Goal: Task Accomplishment & Management: Use online tool/utility

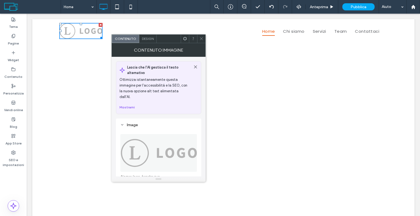
click at [146, 151] on img at bounding box center [158, 153] width 77 height 38
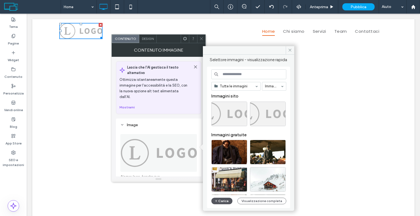
click at [225, 201] on button "Carica" at bounding box center [221, 201] width 21 height 7
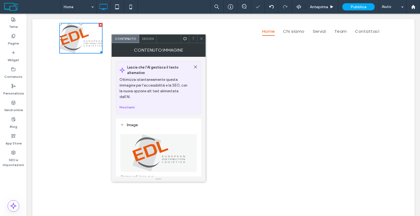
click at [203, 39] on div at bounding box center [201, 39] width 8 height 8
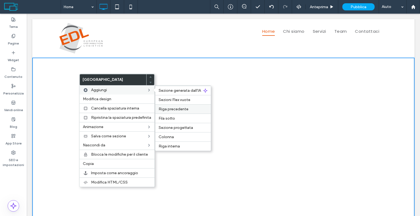
click at [196, 107] on label "Riga precedente" at bounding box center [182, 109] width 49 height 5
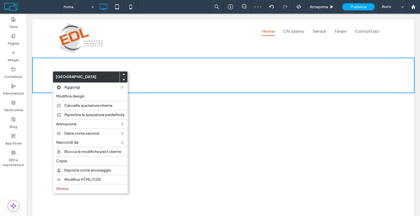
click at [39, 83] on div "Click To Paste Click To Paste Riga + Aggiungi sezione" at bounding box center [223, 76] width 382 height 36
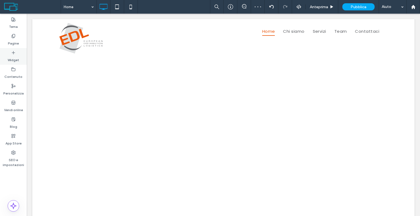
click at [18, 56] on label "Widget" at bounding box center [13, 59] width 11 height 8
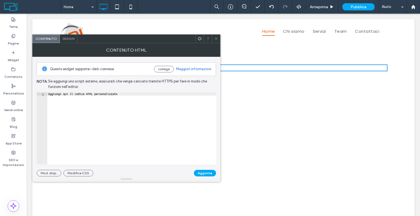
type textarea "**********"
click at [96, 104] on div "Aggiungi qui il codice HTML personalizzato" at bounding box center [131, 131] width 169 height 79
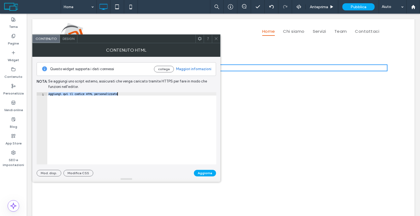
click at [96, 104] on div "Aggiungi qui il codice HTML personalizzato" at bounding box center [131, 131] width 169 height 79
paste textarea "Cursor at row 1"
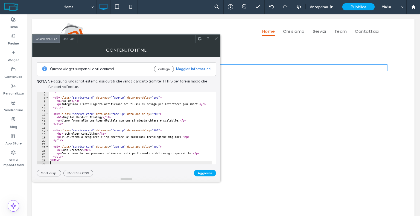
scroll to position [16, 0]
click at [85, 173] on button "Modifica CSS" at bounding box center [78, 173] width 30 height 7
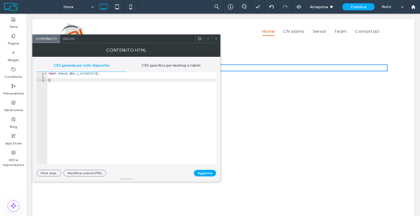
type textarea "*"
click at [55, 81] on div "* #dm * .dmBody div .u_1679887971 { }" at bounding box center [131, 121] width 169 height 99
paste textarea "Cursor at row 3"
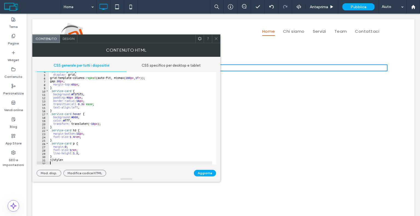
scroll to position [12, 0]
click at [204, 172] on button "Aggiorna" at bounding box center [205, 173] width 22 height 7
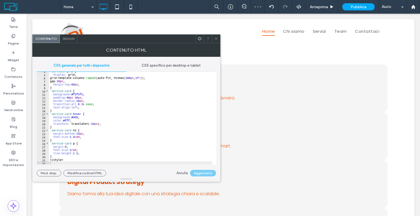
click at [216, 39] on icon at bounding box center [216, 39] width 4 height 4
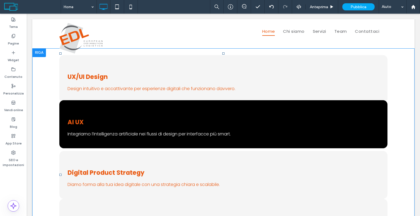
scroll to position [0, 0]
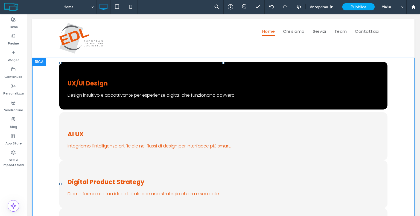
click at [126, 95] on p "Design intuitivo e accattivante per esperienze digitali che funzionano davvero." at bounding box center [222, 95] width 311 height 7
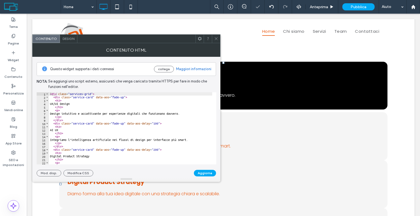
click at [230, 95] on p "Design intuitivo e accattivante per esperienze digitali che funzionano davvero." at bounding box center [222, 95] width 311 height 7
click at [229, 96] on p "Design intuitivo e accattivante per esperienze digitali che funzionano davvero." at bounding box center [222, 95] width 311 height 7
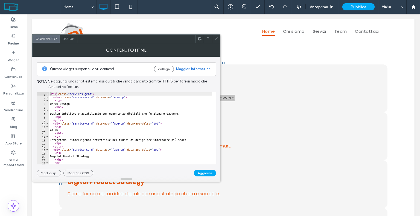
click at [214, 38] on icon at bounding box center [216, 39] width 4 height 4
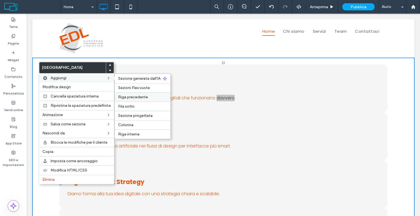
click at [137, 98] on span "Riga precedente" at bounding box center [133, 97] width 30 height 5
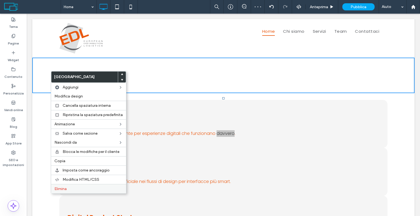
click at [70, 187] on label "Elimina" at bounding box center [88, 189] width 68 height 5
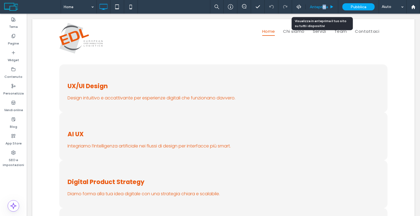
click at [323, 8] on span "Anteprima" at bounding box center [319, 7] width 18 height 5
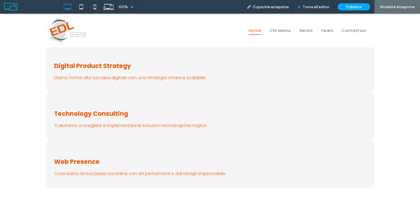
scroll to position [109, 0]
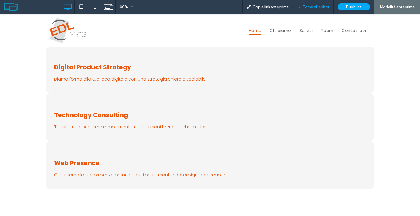
click at [321, 11] on div "Torna all'editor" at bounding box center [313, 7] width 40 height 14
click at [314, 6] on span "Torna all'editor" at bounding box center [315, 7] width 26 height 5
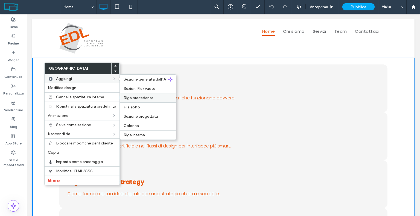
click at [141, 97] on span "Riga precedente" at bounding box center [138, 98] width 30 height 5
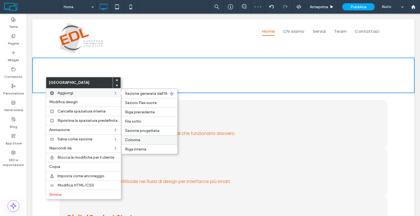
click at [142, 139] on label "Colonna" at bounding box center [149, 140] width 49 height 5
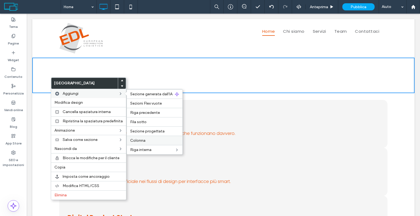
click at [147, 138] on label "Colonna" at bounding box center [154, 140] width 49 height 5
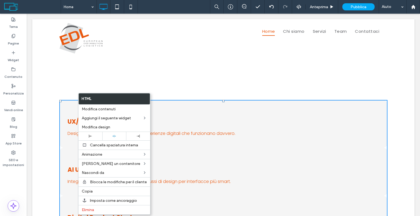
click at [81, 80] on div "Click To Paste Click To Paste" at bounding box center [113, 75] width 109 height 27
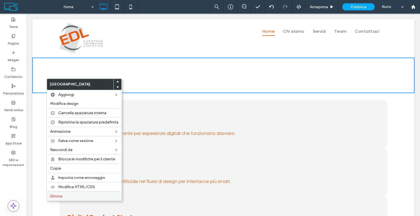
click at [66, 194] on label "Elimina" at bounding box center [84, 196] width 68 height 5
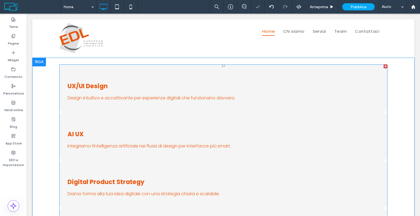
click at [160, 84] on span at bounding box center [223, 184] width 328 height 240
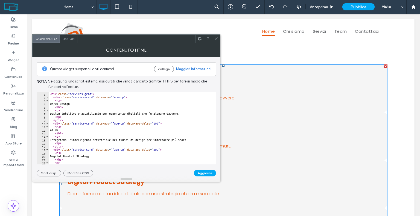
click at [67, 40] on span "Design" at bounding box center [69, 39] width 12 height 4
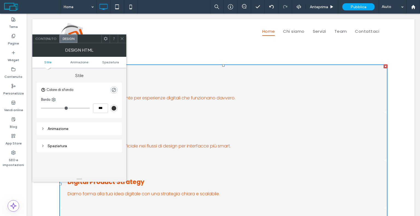
click at [46, 39] on span "Contenuto" at bounding box center [45, 39] width 21 height 4
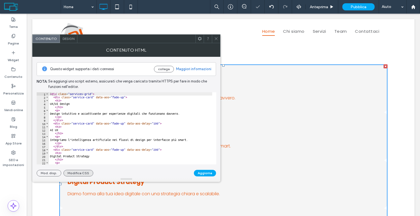
click at [78, 173] on button "Modifica CSS" at bounding box center [78, 173] width 30 height 7
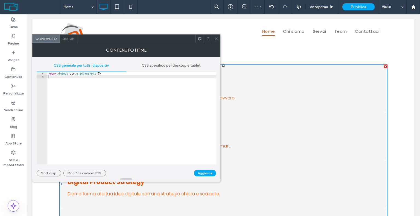
click at [168, 69] on div "CSS specifico per desktop e tablet" at bounding box center [171, 66] width 90 height 12
click at [102, 66] on span "CSS generale per tutti i dispositivi" at bounding box center [82, 65] width 56 height 4
click at [43, 70] on div "CSS generale per tutti i dispositivi" at bounding box center [82, 66] width 90 height 12
click at [44, 74] on div "1" at bounding box center [42, 73] width 11 height 3
click at [63, 38] on span "Design" at bounding box center [69, 39] width 12 height 4
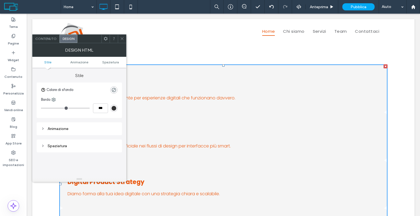
click at [120, 38] on icon at bounding box center [122, 39] width 4 height 4
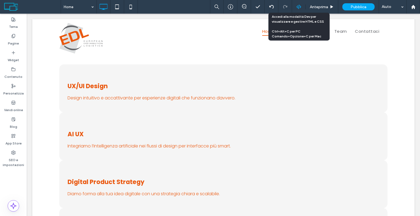
click at [294, 7] on div at bounding box center [298, 6] width 13 height 5
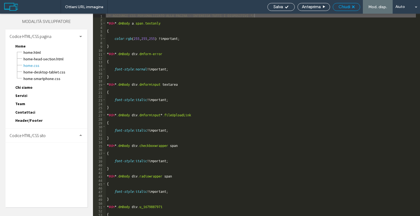
click at [352, 6] on div "Chiudi" at bounding box center [346, 6] width 27 height 5
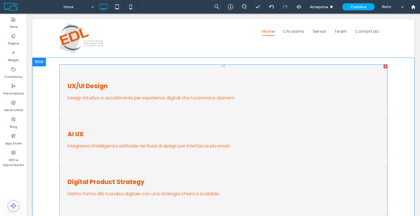
click at [95, 104] on span at bounding box center [223, 184] width 328 height 240
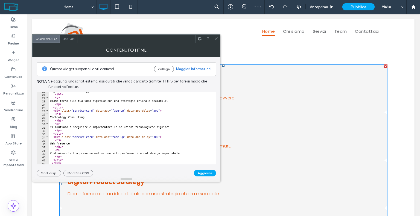
scroll to position [65, 0]
click at [79, 175] on button "Modifica CSS" at bounding box center [78, 173] width 30 height 7
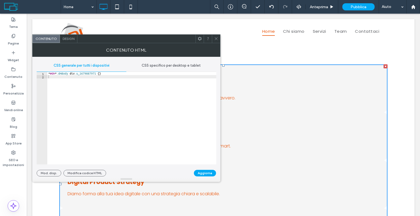
type textarea "**********"
click at [63, 74] on div "* #dm * .dmBody div .u_1679887971 { }" at bounding box center [131, 121] width 169 height 99
click at [89, 74] on div "* #dm * .dmBody div .u_1679887971 { }" at bounding box center [131, 121] width 169 height 99
drag, startPoint x: 97, startPoint y: 73, endPoint x: 82, endPoint y: 75, distance: 14.6
click at [82, 75] on div "* #dm * .dmBody div .u_1679887971 { }" at bounding box center [131, 121] width 169 height 99
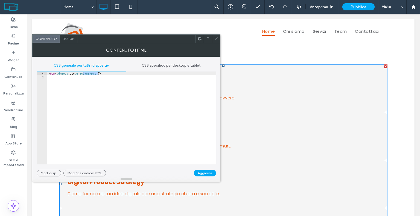
click at [82, 75] on div "* #dm * .dmBody div .u_1679887971 { }" at bounding box center [131, 118] width 169 height 93
click at [71, 40] on span "Design" at bounding box center [69, 39] width 12 height 4
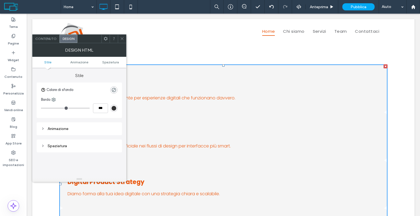
click at [43, 37] on span "Contenuto" at bounding box center [45, 39] width 21 height 4
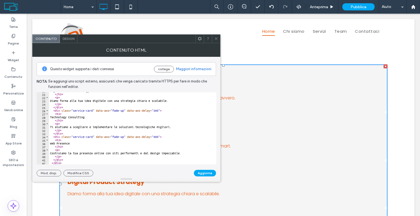
drag, startPoint x: 214, startPoint y: 40, endPoint x: 220, endPoint y: 37, distance: 7.2
click at [213, 40] on div at bounding box center [216, 39] width 8 height 8
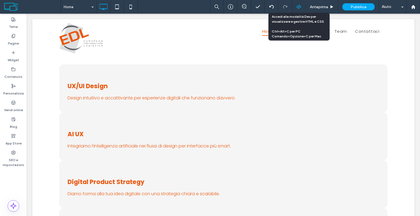
click at [298, 6] on icon at bounding box center [298, 6] width 5 height 5
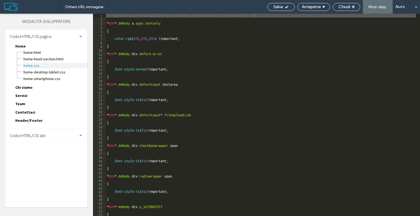
click at [29, 64] on span "Home.css" at bounding box center [55, 65] width 64 height 5
type textarea "**********"
click at [347, 4] on div "Chiudi" at bounding box center [345, 7] width 27 height 8
click at [346, 8] on span "Chiudi" at bounding box center [344, 6] width 12 height 5
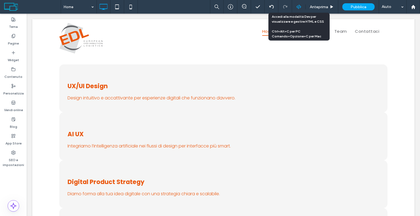
click at [298, 6] on use at bounding box center [298, 7] width 4 height 4
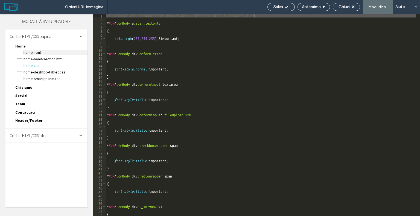
click at [35, 53] on span "Home.html" at bounding box center [55, 52] width 64 height 5
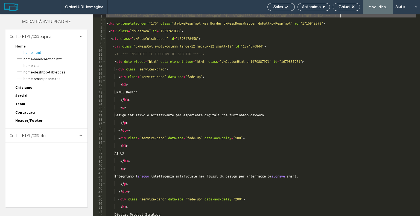
click at [30, 34] on span "Codice HTML/CSS pagina" at bounding box center [31, 36] width 42 height 5
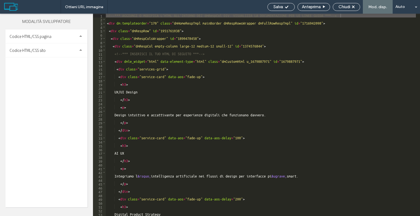
click at [44, 51] on span "Codice HTML/CSS sito" at bounding box center [28, 50] width 36 height 5
click at [44, 36] on span "Codice HTML/CSS pagina" at bounding box center [31, 36] width 42 height 5
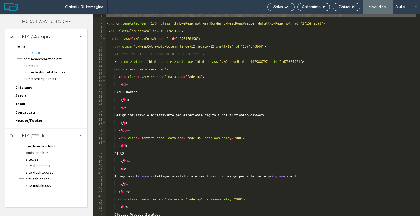
click at [49, 133] on div "Codice HTML/CSS sito" at bounding box center [46, 136] width 82 height 14
click at [79, 36] on span at bounding box center [80, 36] width 3 height 3
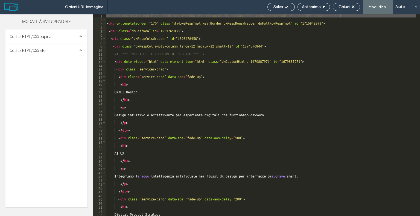
click at [38, 50] on span "Codice HTML/CSS sito" at bounding box center [28, 50] width 36 height 5
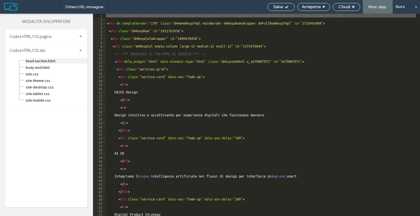
click at [37, 62] on span "head-section.html" at bounding box center [56, 60] width 62 height 5
type textarea "**********"
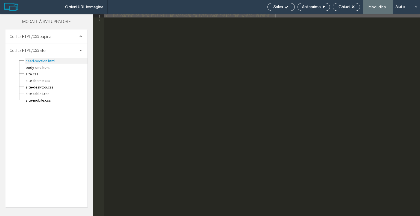
click at [39, 62] on span "head-section.html" at bounding box center [56, 60] width 62 height 5
click at [128, 22] on div "<!-- THE CONTENT OF THIS FILE WILL BE APPENDED TO EVERY PAGE INSIDE THE </HEAD>…" at bounding box center [262, 119] width 316 height 210
click at [133, 17] on div "<!-- THE CONTENT OF THIS FILE WILL BE APPENDED TO EVERY PAGE INSIDE THE </HEAD>…" at bounding box center [262, 119] width 316 height 210
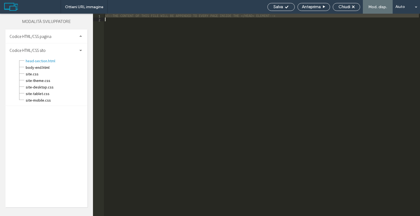
click at [133, 17] on div "<!-- THE CONTENT OF THIS FILE WILL BE APPENDED TO EVERY PAGE INSIDE THE </HEAD>…" at bounding box center [262, 119] width 316 height 210
paste textarea "Cursor at row 2"
type textarea "*********"
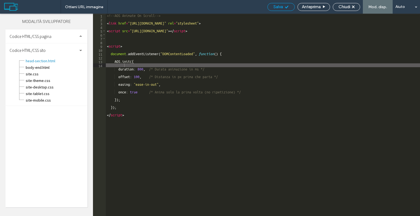
click at [283, 7] on div "Salva" at bounding box center [280, 6] width 27 height 5
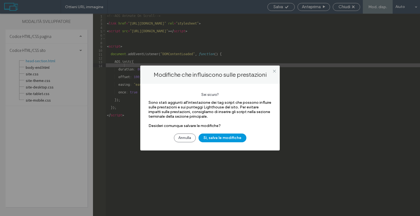
click at [216, 142] on button "Sì, salva le modifiche" at bounding box center [222, 138] width 48 height 9
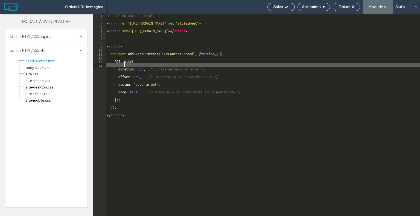
scroll to position [0, 0]
click at [350, 8] on span "Chiudi" at bounding box center [344, 6] width 12 height 5
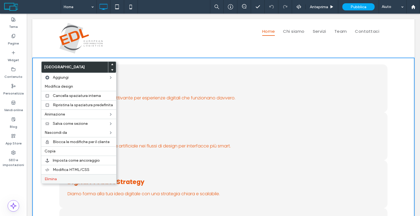
click at [60, 177] on label "Elimina" at bounding box center [79, 179] width 68 height 5
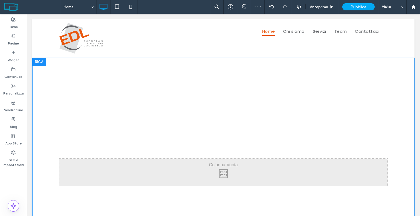
drag, startPoint x: 43, startPoint y: 61, endPoint x: 42, endPoint y: 59, distance: 2.7
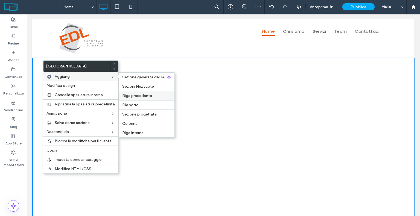
click at [134, 94] on span "Riga precedente" at bounding box center [137, 95] width 30 height 5
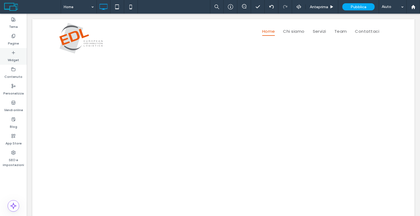
drag, startPoint x: 13, startPoint y: 59, endPoint x: 39, endPoint y: 55, distance: 26.5
click at [13, 59] on label "Widget" at bounding box center [13, 59] width 11 height 8
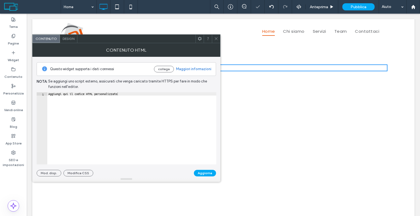
type textarea "**********"
click at [126, 92] on div "Aggiungi qui il codice HTML personalizzato" at bounding box center [131, 131] width 169 height 79
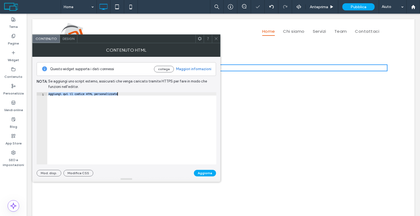
paste textarea "Cursor at row 1"
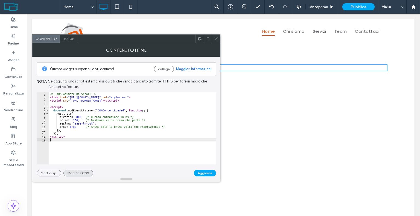
click at [76, 174] on button "Modifica CSS" at bounding box center [78, 173] width 30 height 7
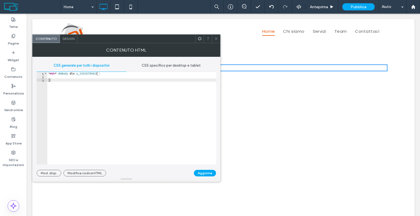
click at [69, 81] on div "* #dm * .dmBody div .u_1501078962 { }" at bounding box center [131, 121] width 169 height 99
type textarea "*"
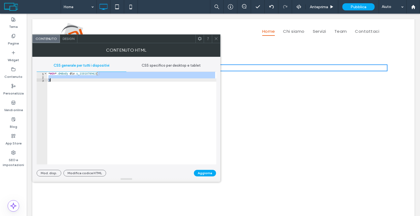
click at [69, 81] on div "* #dm * .dmBody div .u_1501078962 { }" at bounding box center [131, 121] width 169 height 99
paste textarea "Cursor at row 3"
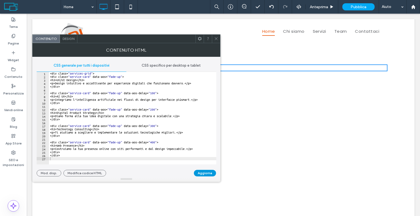
click at [203, 173] on button "Aggiorna" at bounding box center [205, 173] width 22 height 7
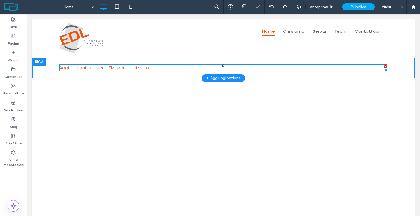
click at [119, 69] on span at bounding box center [223, 67] width 328 height 7
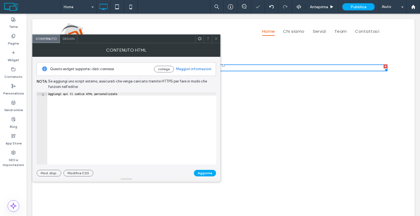
type textarea "**********"
click at [85, 96] on div "Aggiungi qui il codice HTML personalizzato" at bounding box center [131, 131] width 169 height 79
paste textarea "Cursor at row 1"
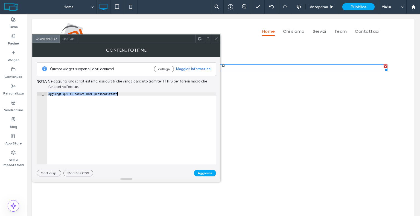
scroll to position [16, 0]
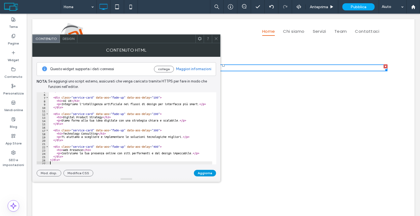
click at [203, 175] on button "Aggiorna" at bounding box center [205, 173] width 22 height 7
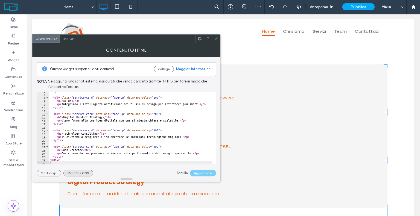
click at [82, 175] on button "Modifica CSS" at bounding box center [78, 173] width 30 height 7
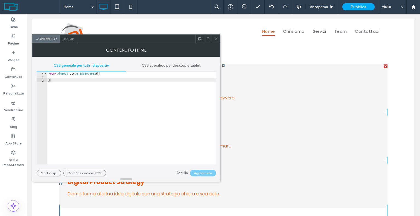
type textarea "*"
click at [58, 82] on div "* #dm * .dmBody div .u_1501078962 { }" at bounding box center [131, 121] width 169 height 99
paste textarea "Cursor at row 3"
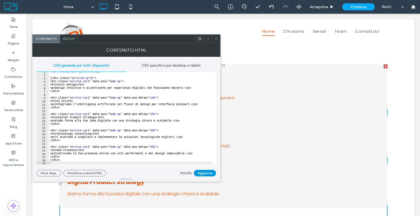
click at [208, 172] on button "Aggiorna" at bounding box center [205, 173] width 22 height 7
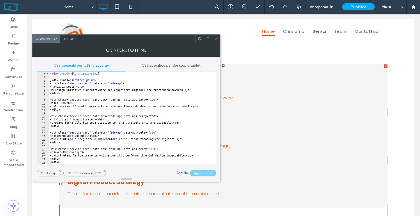
scroll to position [0, 0]
click at [52, 79] on div "* #dm * .dmBody div .u_1501078962 { } < div class = " services-grid " > < div c…" at bounding box center [130, 121] width 163 height 99
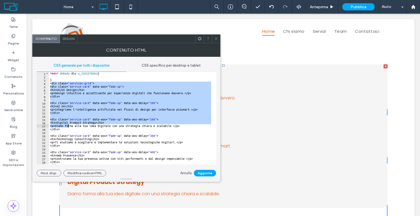
drag, startPoint x: 51, startPoint y: 83, endPoint x: 68, endPoint y: 126, distance: 46.6
click at [68, 126] on div "* #dm * .dmBody div .u_1501078962 { } < div class = " services-grid " > < div c…" at bounding box center [130, 121] width 163 height 99
click at [49, 83] on div "* #dm * .dmBody div .u_1501078962 { } < div class = " services-grid " > < div c…" at bounding box center [130, 121] width 163 height 99
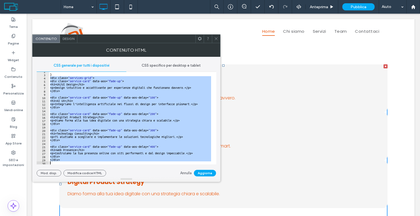
scroll to position [5, 0]
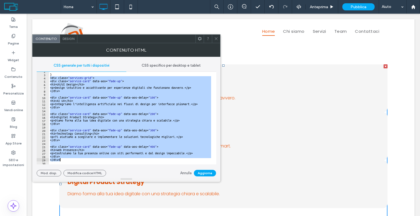
drag, startPoint x: 49, startPoint y: 83, endPoint x: 69, endPoint y: 159, distance: 78.3
click at [69, 159] on div "} < div class = " services-grid " > < div class = " service-card " data-aos = "…" at bounding box center [130, 119] width 163 height 99
type textarea "****** ******"
type textarea "*"
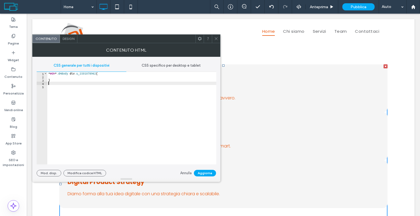
type textarea "*"
paste textarea "******"
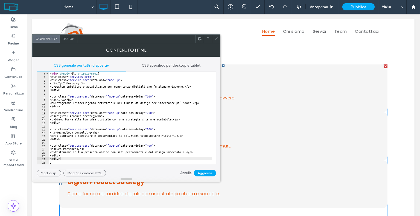
scroll to position [2, 0]
type textarea "******"
click at [208, 170] on button "Aggiorna" at bounding box center [205, 173] width 22 height 7
click at [216, 39] on icon at bounding box center [216, 39] width 4 height 4
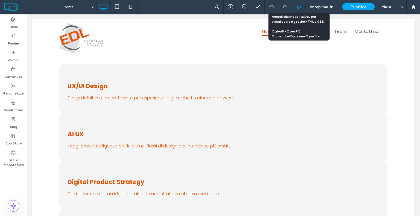
click at [299, 7] on icon at bounding box center [298, 6] width 5 height 5
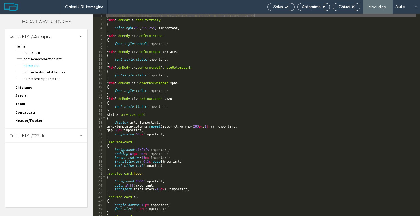
click at [31, 133] on span "Codice HTML/CSS sito" at bounding box center [28, 135] width 36 height 5
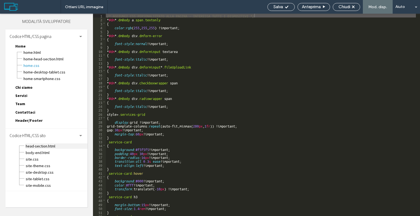
click at [38, 146] on span "head-section.html" at bounding box center [56, 145] width 62 height 5
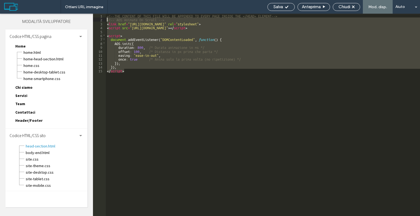
drag, startPoint x: 138, startPoint y: 77, endPoint x: 95, endPoint y: 20, distance: 70.9
click at [95, 20] on div "** 1 2 3 4 5 6 7 8 9 10 11 12 13 14 15 <!--THE CONTENT OF THIS FILE WILL BE APP…" at bounding box center [256, 115] width 327 height 202
click at [106, 15] on div "<!--THE CONTENT OF THIS FILE WILL BE APPENDED TO EVERY PAGE INSIDE THE </HEAD> …" at bounding box center [263, 119] width 314 height 210
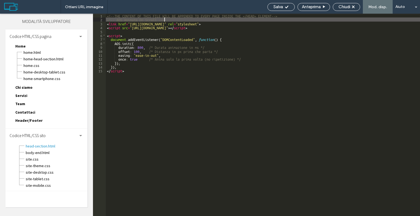
click at [195, 19] on div "<!--THE CONTENT OF THIS FILE WILL BE APPENDED TO EVERY PAGE INSIDE THE </HEAD> …" at bounding box center [263, 119] width 314 height 210
click at [338, 8] on span "Chiudi" at bounding box center [344, 6] width 12 height 5
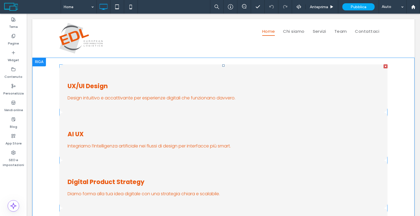
click at [162, 90] on span at bounding box center [223, 184] width 328 height 240
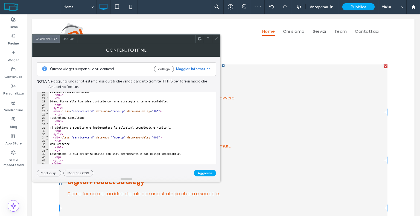
scroll to position [65, 0]
click at [68, 39] on span "Design" at bounding box center [69, 39] width 12 height 4
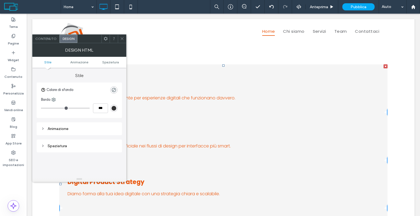
click at [52, 40] on span "Contenuto" at bounding box center [45, 39] width 21 height 4
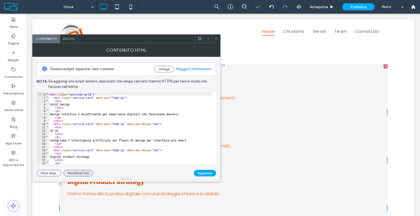
click at [74, 172] on button "Modifica CSS" at bounding box center [78, 173] width 30 height 7
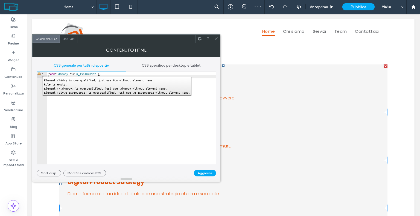
click at [39, 73] on div "1" at bounding box center [42, 73] width 11 height 3
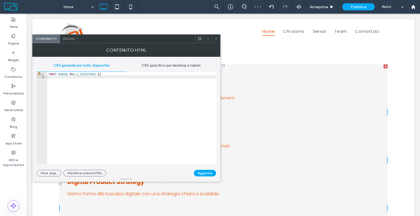
click at [49, 73] on div "* #dm * .dmBody div .u_1501078962 { }" at bounding box center [131, 121] width 169 height 99
click at [168, 65] on span "CSS specifico per desktop e tablet" at bounding box center [171, 65] width 59 height 4
click at [99, 63] on div "CSS generale per tutti i dispositivi" at bounding box center [82, 66] width 90 height 12
click at [61, 73] on div "* #dm * .dmBody div .u_1501078962 { }" at bounding box center [131, 121] width 169 height 99
click at [101, 74] on div "* #dm * .dmBody div .u_1501078962 { }" at bounding box center [131, 121] width 169 height 99
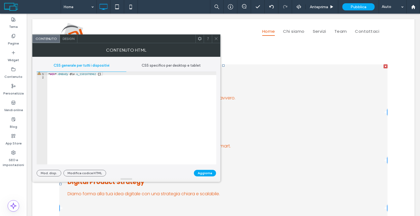
click at [216, 39] on use at bounding box center [215, 38] width 3 height 3
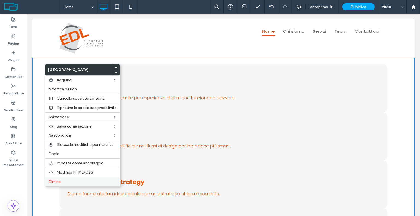
click at [71, 181] on label "Elimina" at bounding box center [82, 181] width 68 height 5
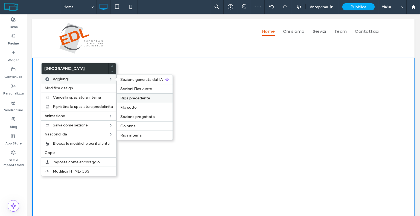
click at [132, 99] on span "Riga precedente" at bounding box center [135, 98] width 30 height 5
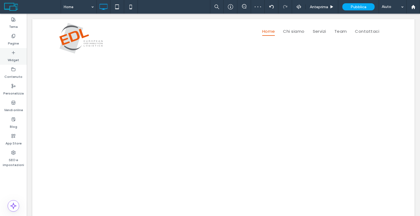
click at [12, 58] on label "Widget" at bounding box center [13, 59] width 11 height 8
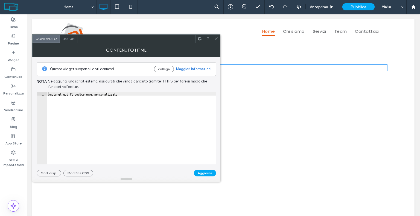
click at [140, 107] on div "Aggiungi qui il codice HTML personalizzato" at bounding box center [131, 131] width 169 height 79
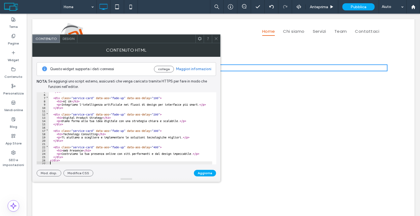
scroll to position [0, 0]
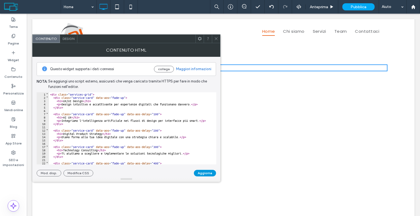
click at [209, 172] on button "Aggiorna" at bounding box center [205, 173] width 22 height 7
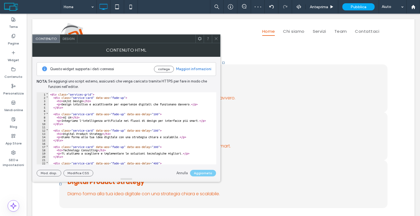
click at [217, 37] on icon at bounding box center [216, 39] width 4 height 4
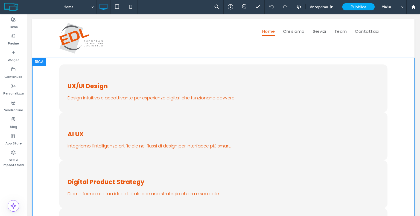
click at [405, 88] on div "UX/UI Design Design intuitivo e accattivante per esperienze digitali che funzio…" at bounding box center [223, 184] width 382 height 253
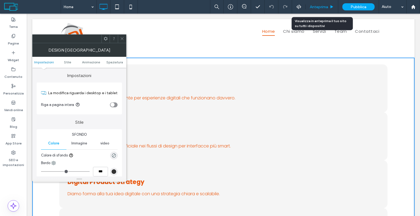
click at [315, 4] on div "Anteprima" at bounding box center [321, 7] width 33 height 14
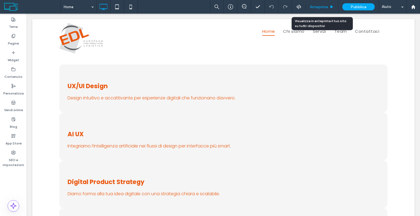
click at [327, 8] on span "Anteprima" at bounding box center [319, 7] width 18 height 5
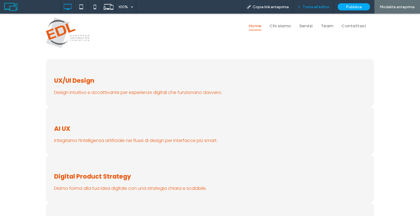
click at [315, 7] on span "Torna all'editor" at bounding box center [315, 7] width 26 height 5
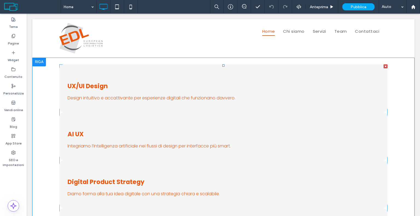
click at [104, 78] on span at bounding box center [223, 184] width 328 height 240
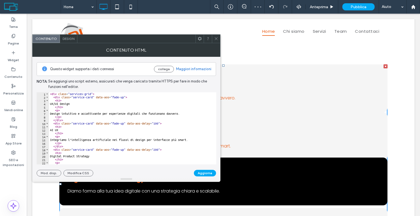
drag, startPoint x: 130, startPoint y: 182, endPoint x: 126, endPoint y: 204, distance: 22.6
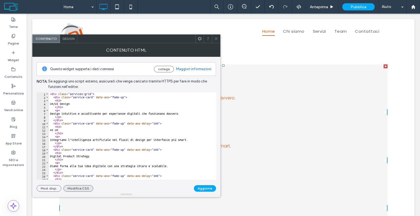
click at [77, 189] on button "Modifica CSS" at bounding box center [78, 188] width 30 height 7
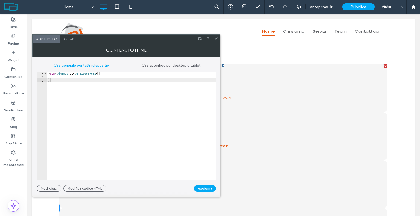
type textarea "*"
click at [54, 80] on div "* #dm * .dmBody div .u_1100687662 { }" at bounding box center [131, 129] width 169 height 115
click at [217, 41] on span at bounding box center [216, 39] width 4 height 8
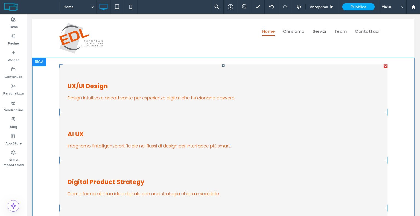
click at [121, 116] on span at bounding box center [223, 184] width 328 height 240
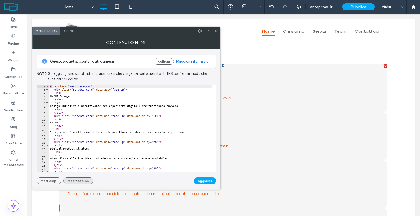
click at [74, 182] on button "Modifica CSS" at bounding box center [78, 181] width 30 height 7
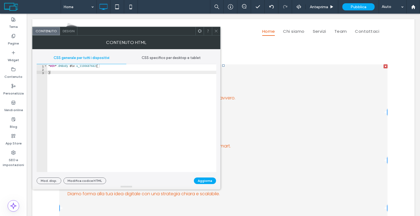
click at [102, 66] on div "* #dm * .dmBody div .u_1100687662 { }" at bounding box center [131, 121] width 169 height 115
click at [55, 71] on div "* #dm * .dmBody div .u_1100687662 { }" at bounding box center [131, 121] width 169 height 115
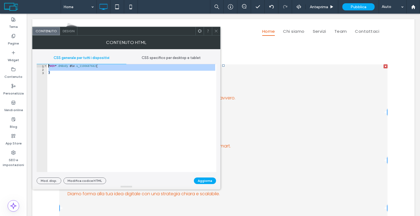
drag, startPoint x: 60, startPoint y: 73, endPoint x: 42, endPoint y: 60, distance: 22.4
click at [42, 60] on div "CSS generale per tutti i dispositivi CSS specifico per desktop e tablet * 1 2 3…" at bounding box center [126, 112] width 179 height 120
click at [57, 74] on div "* #dm * .dmBody div .u_1100687662 { }" at bounding box center [131, 118] width 169 height 108
type textarea "*"
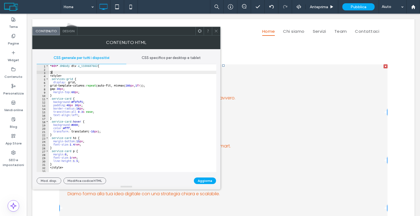
click at [54, 73] on div "* #dm * .dmBody div .u_1100687662 { } < style > .services-grid { display : grid…" at bounding box center [132, 121] width 167 height 115
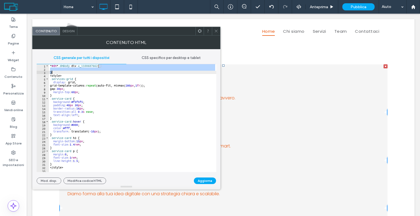
click at [55, 77] on div "* #dm * .dmBody div .u_1100687662 { } < style > .services-grid { display : grid…" at bounding box center [132, 121] width 167 height 115
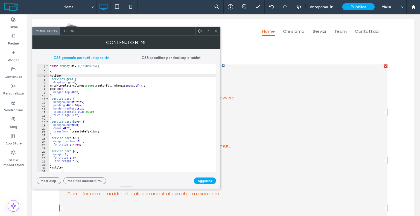
click at [55, 77] on div "* #dm * .dmBody div .u_1100687662 { } < style > .services-grid { display : grid…" at bounding box center [132, 121] width 167 height 115
type textarea "*******"
click at [55, 77] on div "* #dm * .dmBody div .u_1100687662 { } < style > .services-grid { display : grid…" at bounding box center [132, 118] width 167 height 108
click at [55, 77] on div "* #dm * .dmBody div .u_1100687662 { } < style > .services-grid { display : grid…" at bounding box center [132, 121] width 167 height 115
click at [58, 75] on div "* #dm * .dmBody div .u_1100687662 { } < style > .services-grid { display : grid…" at bounding box center [132, 118] width 167 height 108
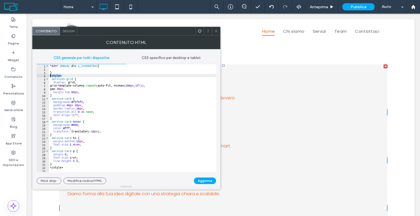
drag, startPoint x: 66, startPoint y: 76, endPoint x: 47, endPoint y: 76, distance: 19.1
click at [47, 76] on div "******* 1 2 3 4 5 6 7 8 9 10 11 12 13 14 15 16 17 18 19 20 21 22 23 24 25 26 27…" at bounding box center [126, 118] width 179 height 108
click at [57, 169] on div "* #dm * .dmBody div .u_1100687662 { } .services-grid { display : grid; grid-tem…" at bounding box center [132, 121] width 167 height 115
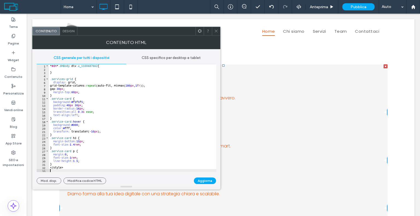
click at [57, 169] on div "* #dm * .dmBody div .u_1100687662 { } .services-grid { display : grid; grid-tem…" at bounding box center [132, 121] width 167 height 115
click at [58, 167] on div "* #dm * .dmBody div .u_1100687662 { } .services-grid { display : grid; grid-tem…" at bounding box center [132, 121] width 167 height 115
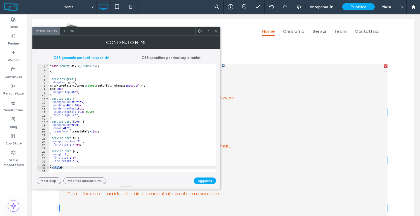
type textarea "********"
click at [203, 179] on button "Aggiorna" at bounding box center [205, 181] width 22 height 7
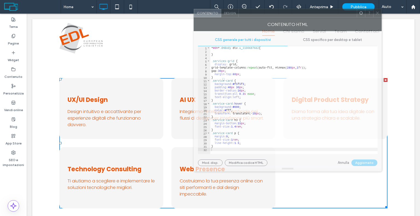
drag, startPoint x: 187, startPoint y: 32, endPoint x: 349, endPoint y: 13, distance: 163.1
click at [349, 13] on div at bounding box center [297, 13] width 118 height 8
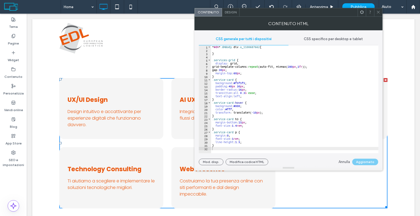
click at [223, 86] on div "* #dm * .dmBody div .u_1100687662 { } .services-grid { display : grid; grid-tem…" at bounding box center [294, 102] width 167 height 115
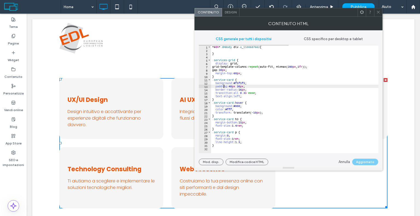
click at [236, 86] on div "* #dm * .dmBody div .u_1100687662 { } .services-grid { display : grid; grid-tem…" at bounding box center [294, 102] width 167 height 115
click at [227, 87] on div "* #dm * .dmBody div .u_1100687662 { } .services-grid { display : grid; grid-tem…" at bounding box center [294, 102] width 167 height 115
click at [224, 70] on div "* #dm * .dmBody div .u_1100687662 { } .services-grid { display : grid; grid-tem…" at bounding box center [294, 102] width 167 height 115
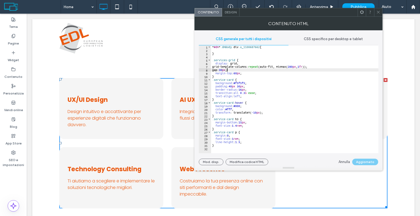
click at [226, 70] on div "* #dm * .dmBody div .u_1100687662 { } .services-grid { display : grid; grid-tem…" at bounding box center [294, 102] width 167 height 115
click at [224, 70] on div "* #dm * .dmBody div .u_1100687662 { } .services-grid { display : grid; grid-tem…" at bounding box center [294, 102] width 167 height 115
click at [226, 70] on div "* #dm * .dmBody div .u_1100687662 { } .services-grid { display : grid; grid-tem…" at bounding box center [294, 99] width 167 height 108
type textarea "**********"
click at [373, 162] on button "Aggiorna" at bounding box center [367, 162] width 22 height 7
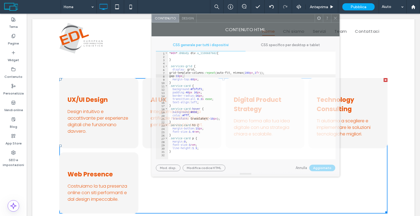
drag, startPoint x: 323, startPoint y: 13, endPoint x: 280, endPoint y: 19, distance: 43.3
click at [280, 19] on div at bounding box center [255, 18] width 118 height 8
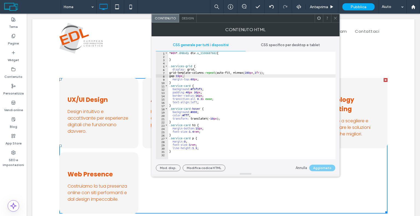
click at [335, 19] on icon at bounding box center [335, 18] width 4 height 4
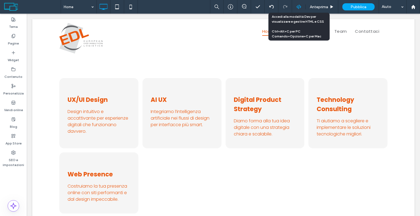
click at [295, 7] on div at bounding box center [298, 6] width 13 height 5
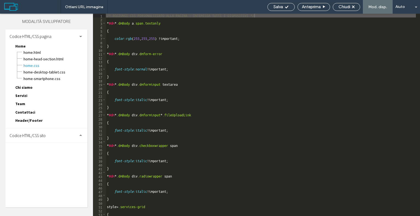
click at [52, 134] on div "Codice HTML/CSS sito" at bounding box center [46, 136] width 82 height 14
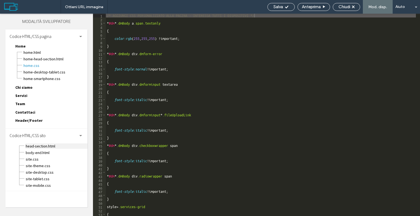
click at [39, 145] on span "head-section.html" at bounding box center [56, 145] width 62 height 5
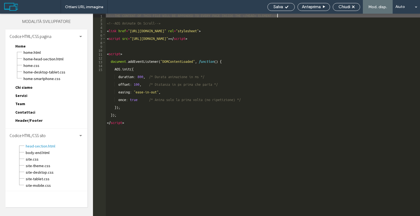
click at [137, 124] on div "<!-- THE CONTENT OF THIS FILE WILL BE APPENDED TO EVERY PAGE INSIDE THE </HEAD>…" at bounding box center [263, 119] width 314 height 210
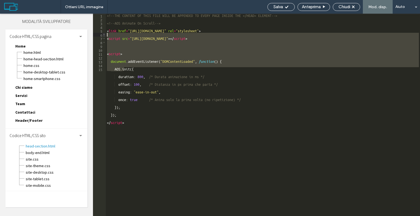
drag, startPoint x: 126, startPoint y: 124, endPoint x: 103, endPoint y: 34, distance: 93.5
click at [103, 34] on div "********* 1 2 3 4 5 6 7 8 9 10 11 12 13 14 15 <!-- THE CONTENT OF THIS FILE WIL…" at bounding box center [256, 115] width 327 height 202
type textarea "**********"
click at [105, 31] on div "5" at bounding box center [99, 31] width 13 height 4
click at [107, 29] on div "<!-- THE CONTENT OF THIS FILE WILL BE APPENDED TO EVERY PAGE INSIDE THE </HEAD>…" at bounding box center [263, 119] width 314 height 210
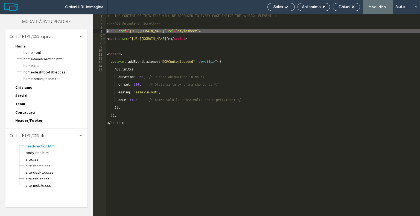
click at [108, 23] on div "<!-- THE CONTENT OF THIS FILE WILL BE APPENDED TO EVERY PAGE INSIDE THE </HEAD>…" at bounding box center [263, 119] width 314 height 210
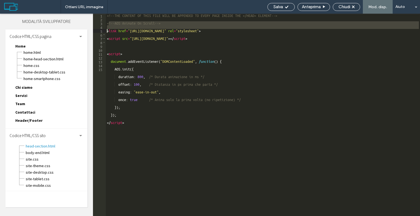
drag, startPoint x: 108, startPoint y: 22, endPoint x: 112, endPoint y: 29, distance: 7.8
click at [119, 39] on div "<!-- THE CONTENT OF THIS FILE WILL BE APPENDED TO EVERY PAGE INSIDE THE </HEAD>…" at bounding box center [263, 119] width 314 height 210
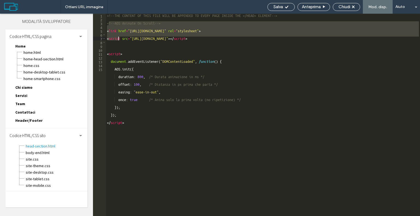
click at [107, 24] on div "<!-- THE CONTENT OF THIS FILE WILL BE APPENDED TO EVERY PAGE INSIDE THE </HEAD>…" at bounding box center [263, 119] width 314 height 210
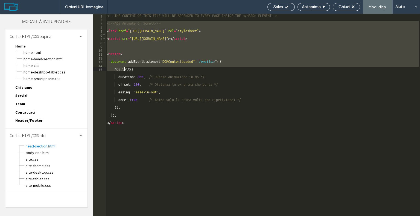
drag, startPoint x: 107, startPoint y: 23, endPoint x: 127, endPoint y: 123, distance: 102.4
click at [127, 123] on div "<!-- THE CONTENT OF THIS FILE WILL BE APPENDED TO EVERY PAGE INSIDE THE </HEAD>…" at bounding box center [263, 119] width 314 height 210
click at [126, 122] on div "<!-- THE CONTENT OF THIS FILE WILL BE APPENDED TO EVERY PAGE INSIDE THE </HEAD>…" at bounding box center [263, 115] width 314 height 202
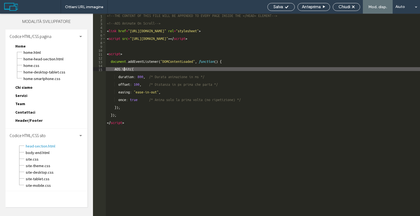
drag, startPoint x: 124, startPoint y: 122, endPoint x: 112, endPoint y: 115, distance: 14.0
click at [112, 115] on div "<!-- THE CONTENT OF THIS FILE WILL BE APPENDED TO EVERY PAGE INSIDE THE </HEAD>…" at bounding box center [263, 119] width 314 height 210
click at [100, 30] on div "5" at bounding box center [99, 31] width 13 height 4
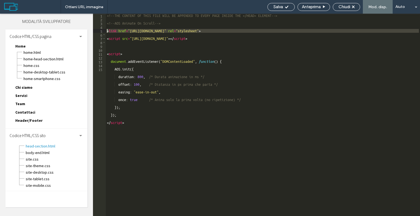
click at [102, 21] on div "2" at bounding box center [99, 19] width 13 height 4
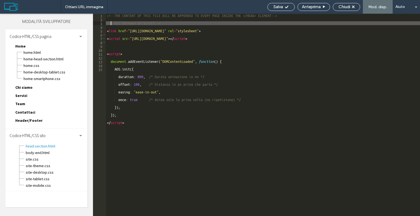
click at [110, 23] on div "<!-- THE CONTENT OF THIS FILE WILL BE APPENDED TO EVERY PAGE INSIDE THE </HEAD>…" at bounding box center [263, 119] width 314 height 210
click at [107, 22] on div "<!-- THE CONTENT OF THIS FILE WILL BE APPENDED TO EVERY PAGE INSIDE THE </HEAD>…" at bounding box center [263, 119] width 314 height 210
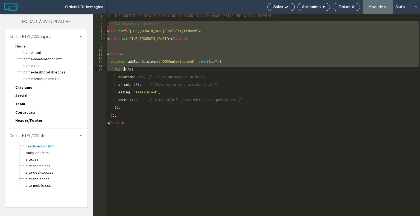
drag, startPoint x: 108, startPoint y: 22, endPoint x: 135, endPoint y: 215, distance: 194.7
click at [135, 215] on div "<!-- THE CONTENT OF THIS FILE WILL BE APPENDED TO EVERY PAGE INSIDE THE </HEAD>…" at bounding box center [263, 119] width 314 height 210
type textarea "*** *********"
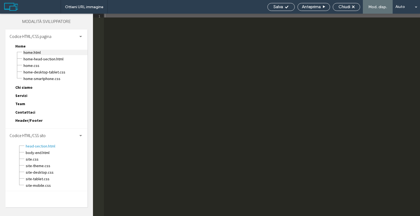
click at [33, 53] on span "Home.html" at bounding box center [55, 52] width 64 height 5
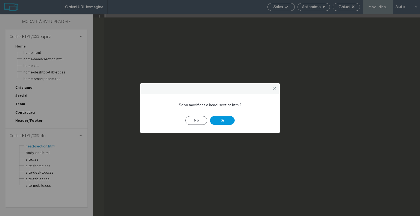
click at [227, 120] on button "Sì" at bounding box center [222, 120] width 25 height 9
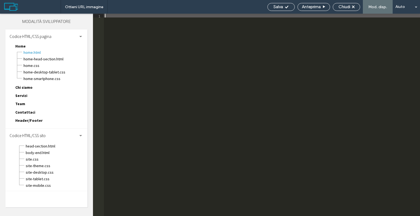
type textarea "**********"
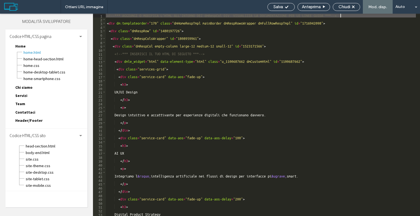
scroll to position [35, 0]
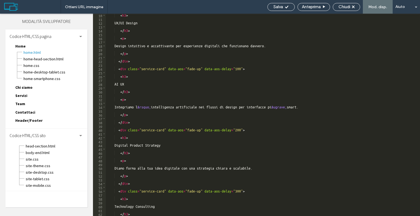
click at [134, 214] on div "< h3 > UX/UI Design </ h3 > < p > Design intuitivo e accattivante per esperienz…" at bounding box center [261, 118] width 310 height 210
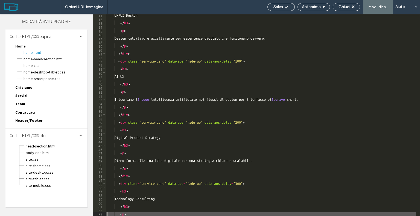
scroll to position [38, 0]
paste textarea "*********"
type textarea "*********"
click at [131, 214] on div "UX/UI Design </ h3 > < p > Design intuitivo e accattivante per esperienze digit…" at bounding box center [261, 118] width 310 height 210
click at [128, 214] on div "UX/UI Design </ h3 > < p > Design intuitivo e accattivante per esperienze digit…" at bounding box center [261, 118] width 310 height 210
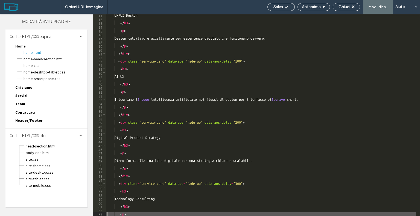
click at [128, 214] on div "UX/UI Design </ h3 > < p > Design intuitivo e accattivante per esperienze digit…" at bounding box center [261, 118] width 310 height 210
click at [133, 209] on div "UX/UI Design </ h3 > < p > Design intuitivo e accattivante per esperienze digit…" at bounding box center [261, 118] width 310 height 210
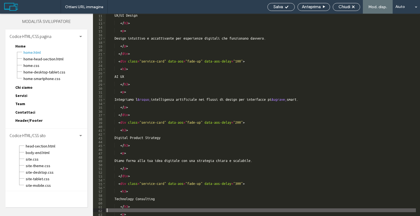
click at [128, 213] on div "UX/UI Design </ h3 > < p > Design intuitivo e accattivante per esperienze digit…" at bounding box center [261, 118] width 310 height 210
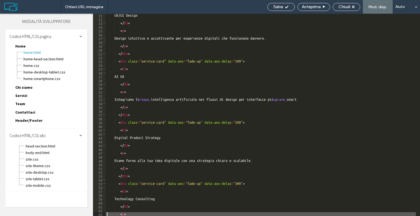
click at [134, 215] on div "UX/UI Design </ h3 > < p > Design intuitivo e accattivante per esperienze digit…" at bounding box center [261, 118] width 310 height 210
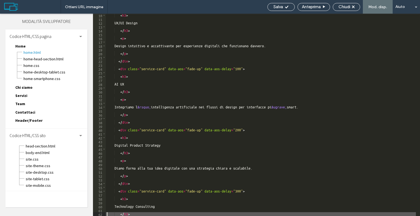
scroll to position [35, 0]
click at [133, 215] on div "< h3 > UX/UI Design </ h3 > < p > Design intuitivo e accattivante per esperienz…" at bounding box center [261, 118] width 310 height 210
click at [140, 213] on div "< h3 > UX/UI Design </ h3 > < p > Design intuitivo e accattivante per esperienz…" at bounding box center [261, 118] width 310 height 210
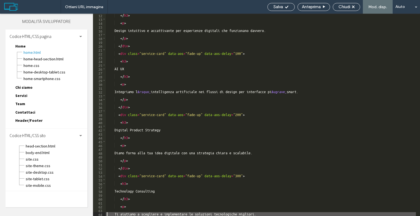
scroll to position [42, 0]
click at [269, 213] on div "</ h3 > < p > Design intuitivo e accattivante per esperienze digitali che funzi…" at bounding box center [261, 118] width 310 height 210
click at [267, 215] on div "</ h3 > < p > Design intuitivo e accattivante per esperienze digitali che funzi…" at bounding box center [261, 118] width 310 height 210
click at [261, 214] on div "</ h3 > < p > Design intuitivo e accattivante per esperienze digitali che funzi…" at bounding box center [261, 118] width 310 height 210
click at [266, 214] on div "</ h3 > < p > Design intuitivo e accattivante per esperienze digitali che funzi…" at bounding box center [261, 118] width 310 height 210
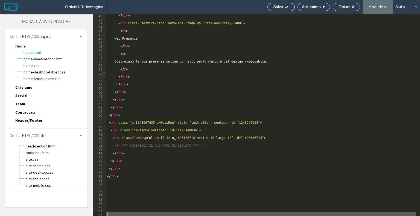
scroll to position [149, 0]
click at [105, 181] on div "83" at bounding box center [99, 180] width 13 height 4
click at [104, 178] on div "83" at bounding box center [99, 180] width 13 height 4
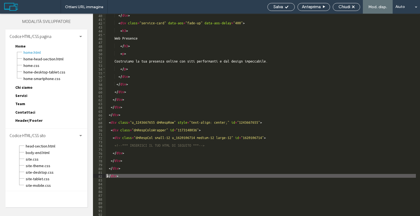
click at [122, 175] on div "</ div > < div class = "service-card" data-aos = "fade-up" data-aos-delay = "40…" at bounding box center [261, 118] width 310 height 210
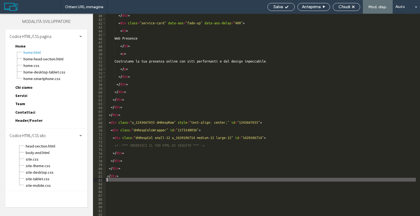
paste textarea "*********"
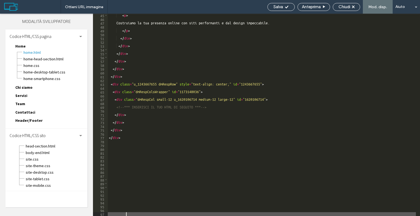
scroll to position [168, 0]
type textarea "*********"
click at [273, 5] on span "Salva" at bounding box center [278, 6] width 10 height 5
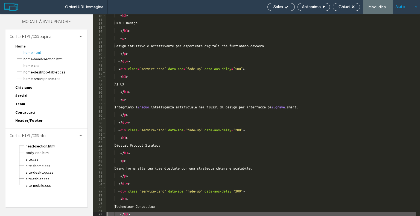
scroll to position [0, 0]
click at [351, 7] on div "Chiudi" at bounding box center [346, 6] width 27 height 5
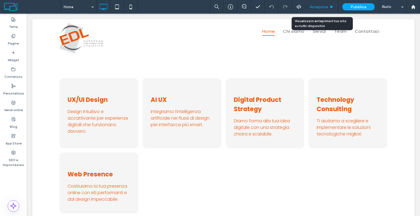
click at [317, 2] on div "Anteprima" at bounding box center [321, 7] width 33 height 14
click at [326, 5] on span "Anteprima" at bounding box center [319, 7] width 18 height 5
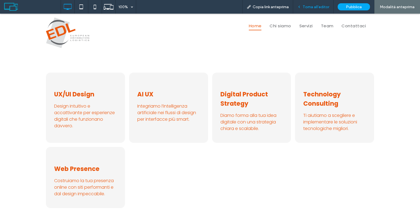
drag, startPoint x: 310, startPoint y: 9, endPoint x: 255, endPoint y: 0, distance: 55.1
click at [310, 9] on span "Torna all'editor" at bounding box center [315, 7] width 26 height 5
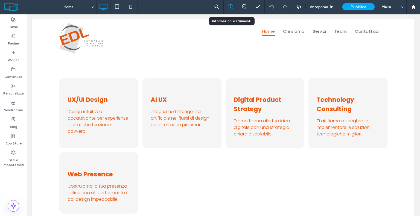
click at [234, 10] on div at bounding box center [230, 7] width 14 height 14
click at [231, 7] on icon at bounding box center [230, 6] width 5 height 5
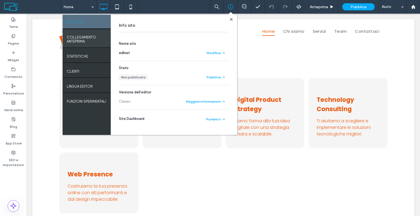
click at [96, 36] on label "COLLEGAMENTO ANTEPRIMA" at bounding box center [87, 38] width 40 height 11
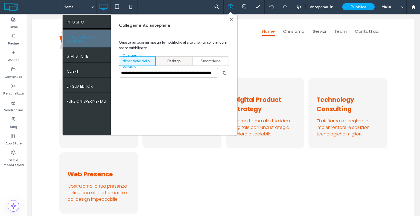
click at [181, 60] on div "Desktop" at bounding box center [174, 61] width 30 height 9
type input "**********"
click at [228, 74] on span "button" at bounding box center [224, 73] width 9 height 9
click at [232, 20] on use at bounding box center [230, 19] width 3 height 3
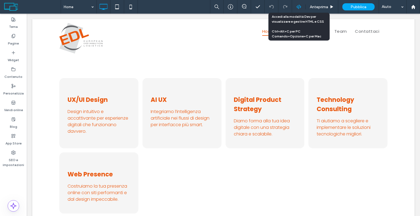
click at [298, 6] on icon at bounding box center [298, 6] width 5 height 5
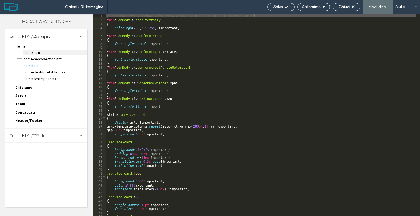
click at [34, 53] on span "Home.html" at bounding box center [55, 52] width 64 height 5
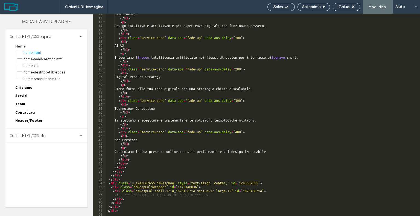
scroll to position [41, 0]
click at [121, 211] on div "UX/UI Design </ h3 > < p > Design intuitivo e accattivante per esperienze digit…" at bounding box center [261, 116] width 310 height 210
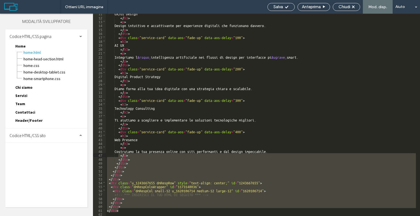
drag, startPoint x: 122, startPoint y: 211, endPoint x: 119, endPoint y: 156, distance: 54.7
click at [119, 156] on div "UX/UI Design </ h3 > < p > Design intuitivo e accattivante per esperienze digit…" at bounding box center [261, 116] width 310 height 210
click at [128, 211] on div "UX/UI Design </ h3 > < p > Design intuitivo e accattivante per esperienze digit…" at bounding box center [261, 115] width 310 height 202
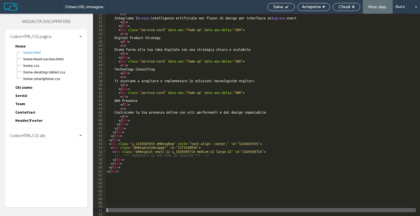
scroll to position [81, 0]
click at [121, 172] on div "< p > Integriamo l &rsquo; intelligenza artificiale nei flussi di design per in…" at bounding box center [261, 116] width 310 height 210
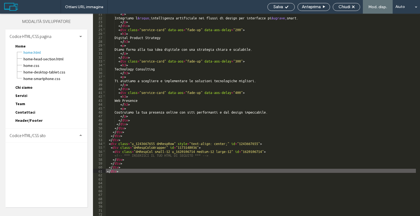
type textarea "**"
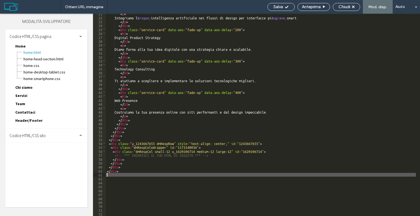
scroll to position [96, 0]
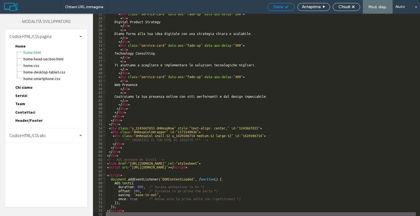
click at [279, 4] on span "Salva" at bounding box center [278, 6] width 10 height 5
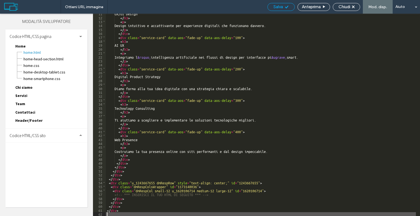
scroll to position [0, 0]
click at [44, 58] on span "Home-head-section.html" at bounding box center [55, 58] width 64 height 5
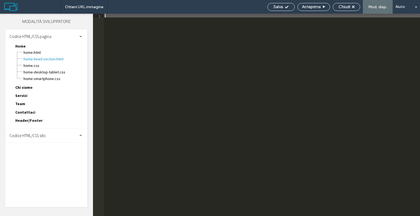
click at [40, 134] on span "Codice HTML/CSS sito" at bounding box center [28, 135] width 36 height 5
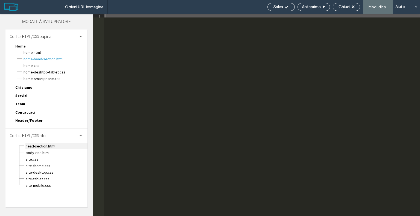
click at [46, 145] on span "head-section.html" at bounding box center [56, 145] width 62 height 5
click at [125, 29] on div "<!--THE CONTENT OF THIS FILE WILL BE APPENDED TO EVERY PAGE INSIDE THE </HEAD> …" at bounding box center [262, 119] width 316 height 210
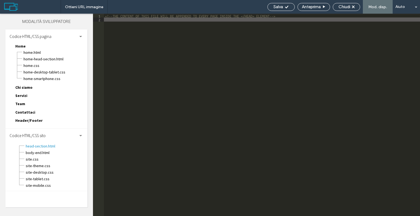
click at [118, 17] on div "<!--THE CONTENT OF THIS FILE WILL BE APPENDED TO EVERY PAGE INSIDE THE </HEAD> …" at bounding box center [262, 119] width 316 height 210
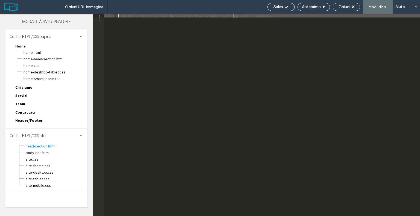
click at [118, 17] on div "<!--THE CONTENT OF THIS FILE WILL BE APPENDED TO EVERY PAGE INSIDE THE </HEAD> …" at bounding box center [262, 119] width 316 height 210
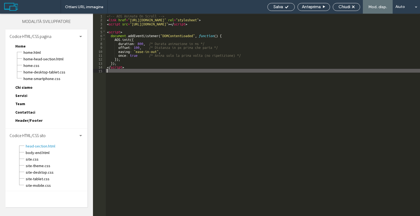
click at [282, 2] on div "Salva Anteprima Chiudi Mod. disp. Aiuto" at bounding box center [341, 7] width 155 height 14
click at [281, 6] on span "Salva" at bounding box center [278, 6] width 10 height 5
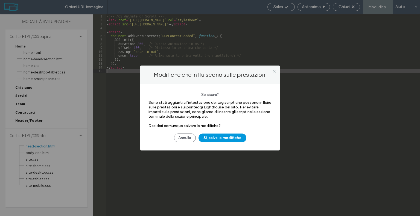
click at [215, 142] on button "Sì, salva le modifiche" at bounding box center [222, 138] width 48 height 9
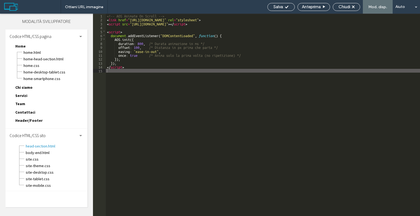
click at [217, 137] on div "<!-- AOS Animate On Scroll --> < link href = "https://unpkg.com/aos@2.3.4/dist/…" at bounding box center [263, 119] width 314 height 210
click at [273, 5] on span "Salva" at bounding box center [278, 6] width 10 height 5
click at [286, 8] on icon at bounding box center [286, 7] width 4 height 4
click at [344, 7] on span "Chiudi" at bounding box center [344, 6] width 12 height 5
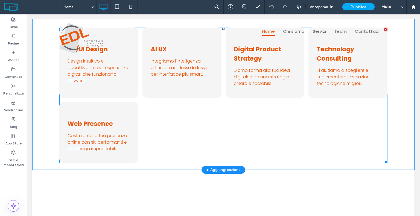
scroll to position [27, 0]
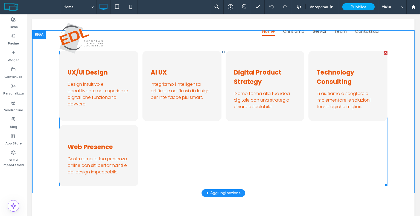
click at [196, 109] on span at bounding box center [223, 119] width 328 height 136
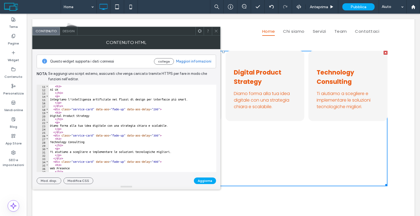
scroll to position [50, 0]
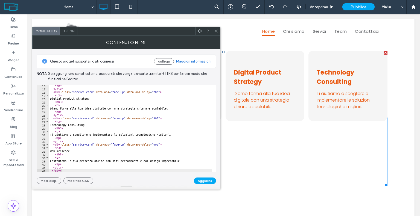
type textarea "**********"
click at [116, 146] on div "</ p > </ div > < div class = "service-card" data-aos = "fade-up" data-aos-dela…" at bounding box center [130, 131] width 163 height 94
click at [113, 145] on div "</ p > </ div > < div class = "service-card" data-aos = "fade-up" data-aos-dela…" at bounding box center [130, 131] width 163 height 94
drag, startPoint x: 112, startPoint y: 144, endPoint x: 123, endPoint y: 144, distance: 10.9
click at [123, 144] on div "</ p > </ div > < div class = "service-card" data-aos = "fade-up" data-aos-dela…" at bounding box center [130, 131] width 163 height 94
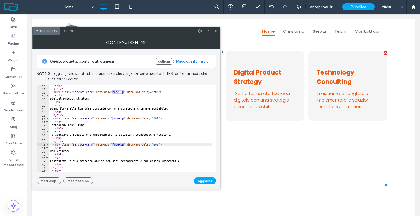
drag, startPoint x: 215, startPoint y: 28, endPoint x: 219, endPoint y: 37, distance: 10.0
click at [215, 28] on span at bounding box center [216, 31] width 4 height 8
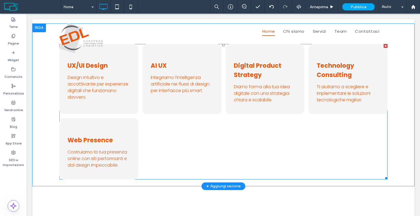
scroll to position [55, 0]
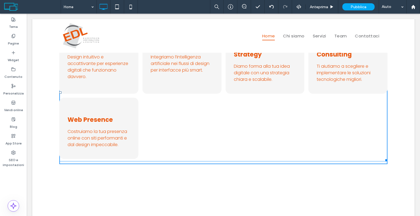
drag, startPoint x: 382, startPoint y: 155, endPoint x: 432, endPoint y: 168, distance: 51.7
click at [404, 158] on div "UX/UI Design Design intuitivo e accattivante per esperienze digitali che funzio…" at bounding box center [223, 86] width 382 height 166
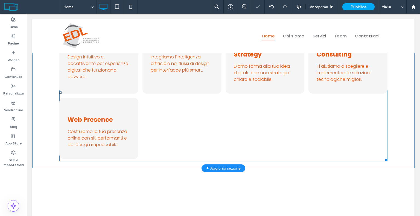
click at [399, 140] on div "UX/UI Design Design intuitivo e accattivante per esperienze digitali che funzio…" at bounding box center [223, 86] width 382 height 166
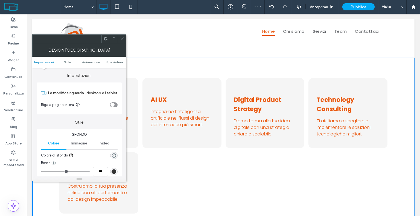
click at [117, 104] on div "toggle" at bounding box center [114, 104] width 8 height 5
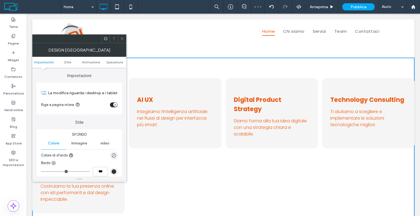
click at [117, 104] on div "toggle" at bounding box center [114, 104] width 8 height 5
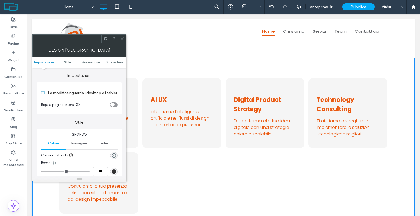
click at [122, 38] on use at bounding box center [121, 38] width 3 height 3
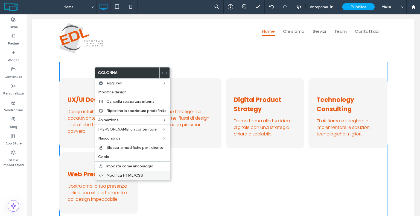
click at [146, 175] on label "Modifica HTML/CSS" at bounding box center [136, 175] width 60 height 5
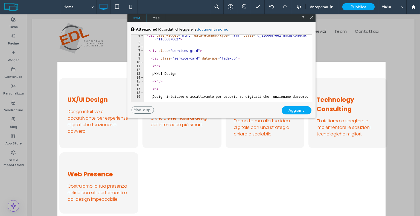
scroll to position [33, 0]
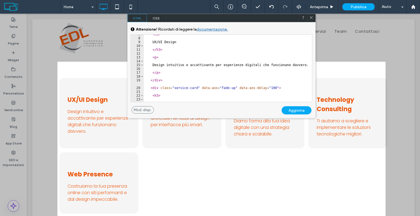
click at [313, 18] on div at bounding box center [311, 18] width 8 height 8
drag, startPoint x: 312, startPoint y: 18, endPoint x: 285, endPoint y: 4, distance: 30.2
click at [312, 18] on icon at bounding box center [311, 18] width 4 height 4
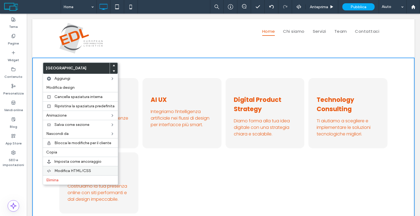
click at [69, 170] on span "Modifica HTML/CSS" at bounding box center [72, 171] width 37 height 5
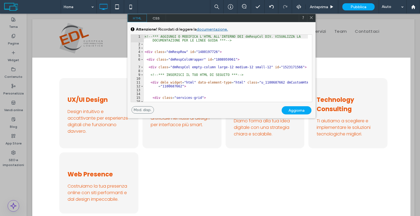
drag, startPoint x: 311, startPoint y: 18, endPoint x: 271, endPoint y: 5, distance: 42.2
click at [311, 18] on icon at bounding box center [311, 18] width 4 height 4
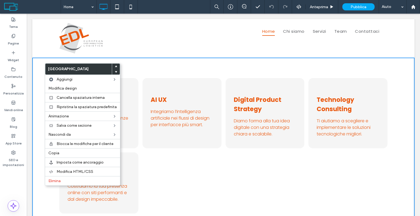
click at [76, 60] on div "UX/UI Design Design intuitivo e accattivante per esperienze digitali che funzio…" at bounding box center [223, 141] width 382 height 166
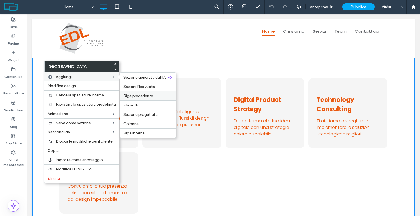
click at [141, 95] on span "Riga precedente" at bounding box center [138, 96] width 30 height 5
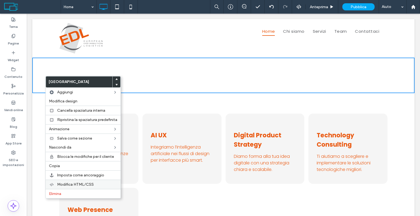
click at [83, 182] on span "Modifica HTML/CSS" at bounding box center [75, 184] width 37 height 5
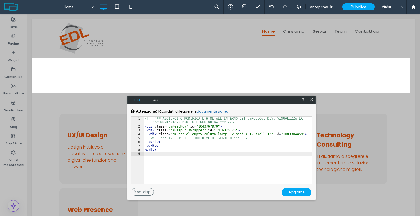
click at [155, 155] on div "<!-- *** AGGIUNGI O MODIFICA L'HTML ALL'INTERNO DEI dmRespCol DIV. VISUALIZZA L…" at bounding box center [228, 156] width 168 height 79
click at [160, 154] on div "<!-- *** AGGIUNGI O MODIFICA L'HTML ALL'INTERNO DEI dmRespCol DIV. VISUALIZZA L…" at bounding box center [228, 156] width 168 height 79
click at [153, 151] on div "<!-- *** AGGIUNGI O MODIFICA L'HTML ALL'INTERNO DEI dmRespCol DIV. VISUALIZZA L…" at bounding box center [228, 156] width 168 height 79
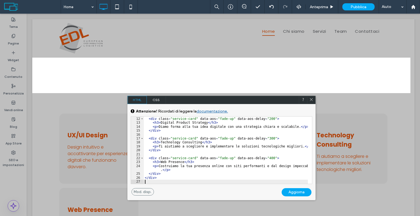
scroll to position [51, 0]
click at [157, 98] on span "CSS" at bounding box center [156, 100] width 19 height 8
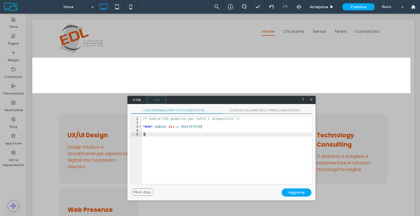
click at [149, 135] on div "/* Codice CSS generico per tutti i dispositivi */ * #dm * .dmBody div .u_104376…" at bounding box center [227, 154] width 170 height 75
type textarea "**"
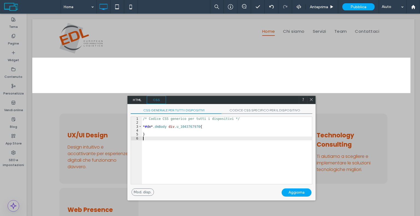
scroll to position [70, 0]
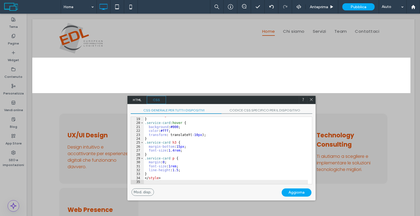
click at [289, 192] on div "Aggiorna" at bounding box center [296, 193] width 30 height 8
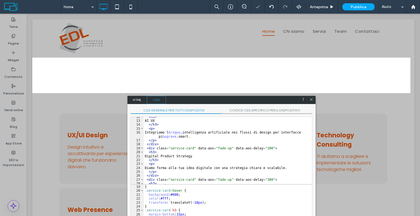
scroll to position [49, 0]
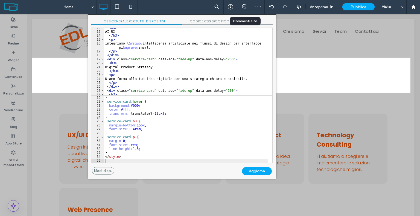
drag, startPoint x: 284, startPoint y: 100, endPoint x: 245, endPoint y: 11, distance: 97.5
click at [245, 11] on div "Home Anteprima Pubblica Aiuto Commenti sito Commenti sito Automatizza i nuovi c…" at bounding box center [210, 108] width 420 height 216
click at [263, 170] on div "Aggiorna" at bounding box center [257, 171] width 30 height 8
drag, startPoint x: 177, startPoint y: 15, endPoint x: 175, endPoint y: 26, distance: 10.8
click at [175, 26] on div "CSS generale per tutti i dispositivi CODICE CSS SPECIFICO PER IL DISPOSITIVO At…" at bounding box center [182, 91] width 188 height 152
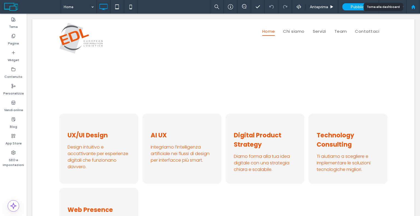
click at [412, 10] on div at bounding box center [413, 7] width 14 height 14
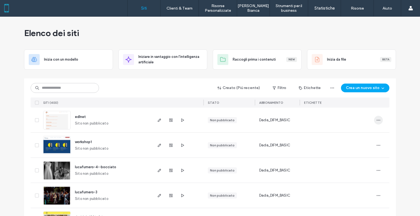
click at [377, 122] on icon "button" at bounding box center [378, 120] width 4 height 4
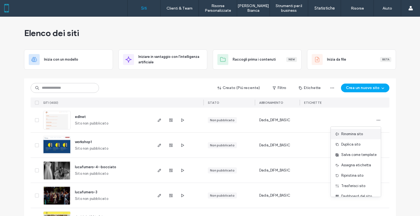
click at [361, 134] on span "Rinomina sito" at bounding box center [352, 133] width 22 height 5
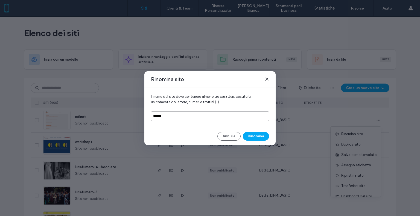
click at [173, 118] on input "******" at bounding box center [210, 116] width 118 height 10
type input "**********"
click at [260, 136] on button "Rinomina" at bounding box center [256, 136] width 26 height 9
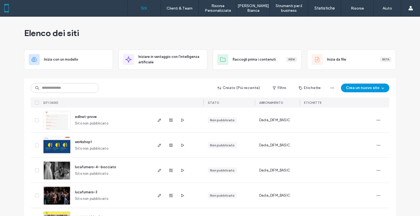
click at [376, 89] on button "Crea un nuovo sito" at bounding box center [365, 88] width 48 height 9
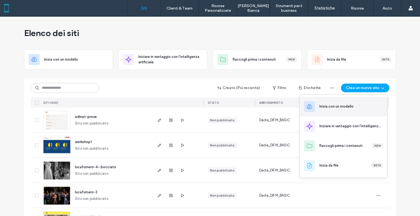
click at [346, 102] on div "Inizia con un modello" at bounding box center [342, 107] width 87 height 20
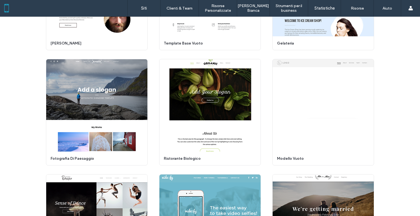
scroll to position [2084, 0]
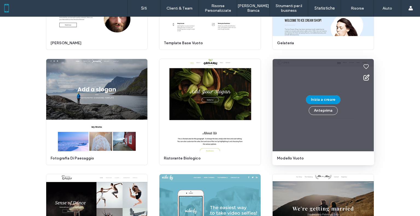
click at [315, 98] on button "Inizia a creare" at bounding box center [323, 99] width 34 height 9
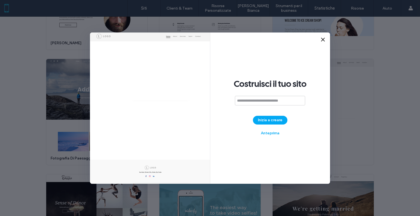
click at [273, 102] on input at bounding box center [270, 101] width 70 height 10
click at [241, 104] on input at bounding box center [270, 101] width 70 height 10
paste input "******"
click at [237, 100] on input "******" at bounding box center [270, 101] width 70 height 10
type input "******"
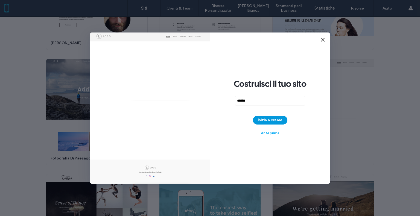
click at [278, 123] on button "Inizia a creare" at bounding box center [270, 120] width 34 height 9
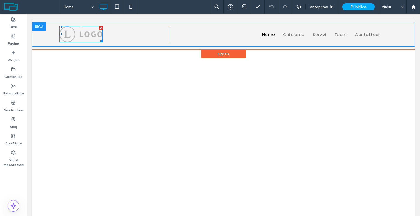
click at [75, 35] on img at bounding box center [80, 34] width 43 height 16
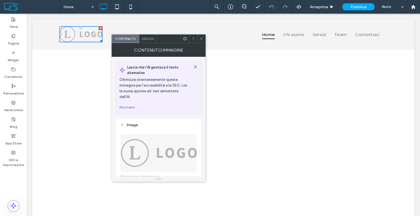
click at [159, 140] on img at bounding box center [158, 153] width 77 height 38
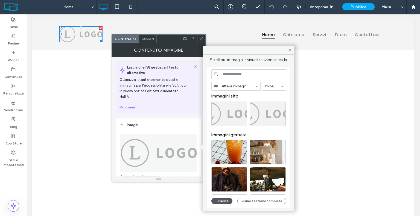
click at [220, 202] on button "Carica" at bounding box center [221, 201] width 21 height 7
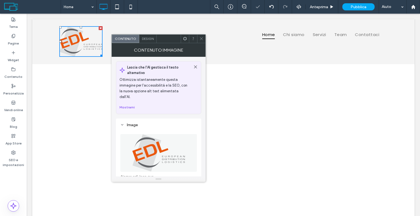
click at [198, 40] on div at bounding box center [201, 39] width 8 height 8
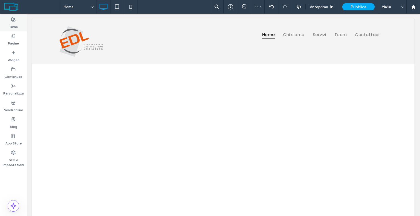
click at [19, 23] on div "Tema" at bounding box center [13, 23] width 27 height 17
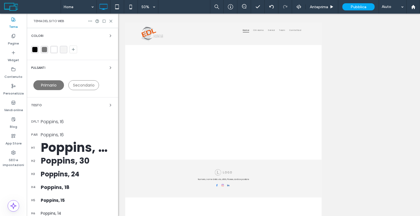
click at [33, 49] on div "rgba(0,0,0,1)" at bounding box center [34, 49] width 5 height 5
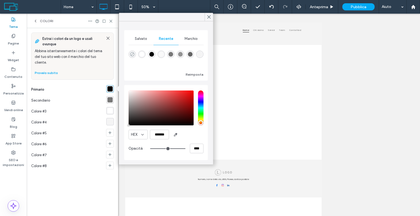
click at [132, 53] on use "rgba(0, 0, 0, 0)" at bounding box center [132, 54] width 4 height 4
type input "*"
type input "**"
click at [140, 39] on span "Salvato" at bounding box center [141, 39] width 12 height 4
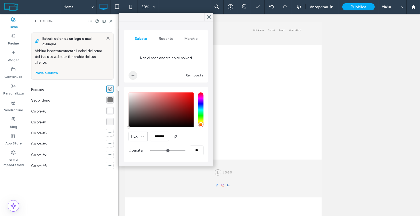
click at [132, 74] on icon "add color" at bounding box center [133, 75] width 4 height 4
click at [163, 34] on div "Recente" at bounding box center [166, 39] width 25 height 12
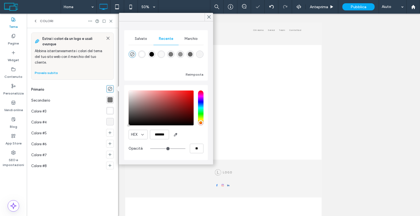
click at [142, 53] on div "rgba(255, 255, 255, 1)" at bounding box center [141, 54] width 5 height 5
type input "*******"
type input "***"
type input "****"
click at [141, 40] on span "Salvato" at bounding box center [141, 39] width 12 height 4
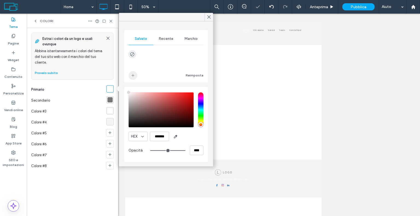
click at [132, 74] on icon "add color" at bounding box center [133, 75] width 4 height 4
click at [176, 138] on icon "button" at bounding box center [175, 136] width 4 height 4
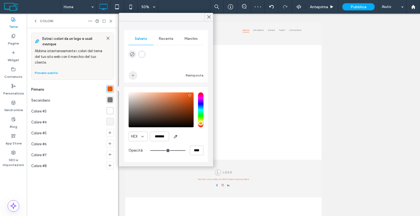
click at [134, 76] on icon "add color" at bounding box center [133, 75] width 4 height 4
click at [175, 139] on span "button" at bounding box center [175, 136] width 9 height 9
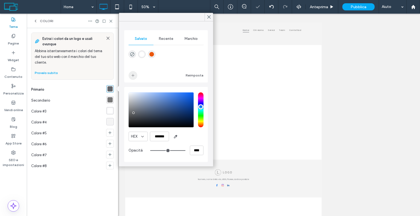
click at [134, 77] on icon "add color" at bounding box center [133, 75] width 4 height 4
click at [151, 54] on div "rgba(234,88,14,1)" at bounding box center [151, 54] width 5 height 5
type input "*******"
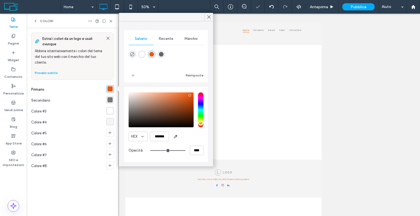
click at [110, 99] on div "rgba(119,119,119,1)" at bounding box center [109, 99] width 5 height 5
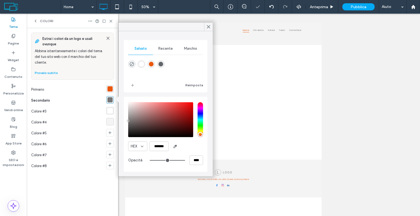
click at [163, 63] on div "rgba(98,101,106,1)" at bounding box center [160, 64] width 5 height 5
type input "*******"
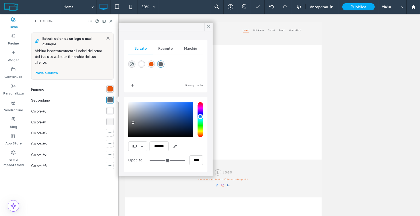
click at [109, 113] on div "rgba(255, 255, 255, 1)" at bounding box center [109, 110] width 5 height 5
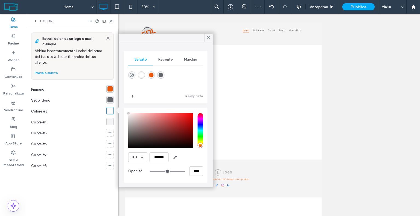
click at [140, 76] on div "rgba(255,255,255,1)" at bounding box center [141, 75] width 5 height 5
click at [109, 119] on div "rgba(244, 244, 244, 1)" at bounding box center [109, 121] width 5 height 5
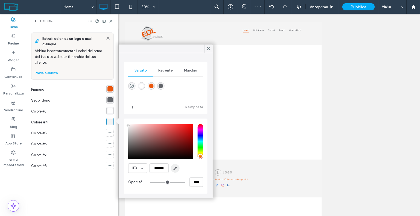
click at [178, 168] on span "button" at bounding box center [175, 168] width 9 height 9
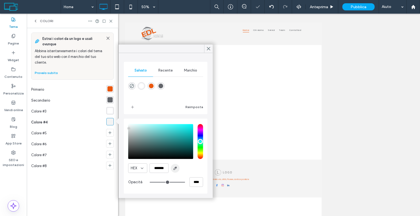
type input "*******"
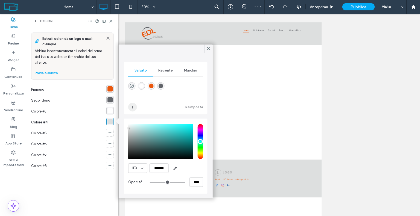
click at [131, 107] on icon "add color" at bounding box center [132, 107] width 4 height 4
click at [36, 19] on icon at bounding box center [35, 21] width 4 height 4
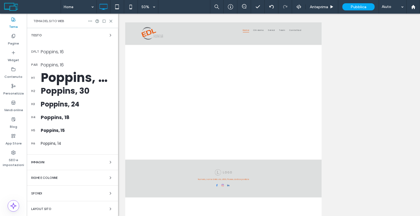
scroll to position [70, 0]
click at [64, 210] on div "Layout sito" at bounding box center [72, 209] width 83 height 7
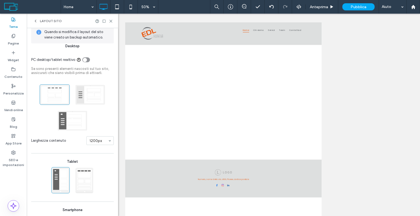
scroll to position [0, 0]
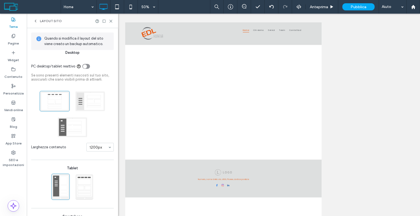
click at [35, 22] on icon at bounding box center [35, 21] width 4 height 4
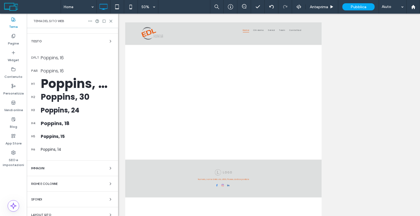
scroll to position [70, 0]
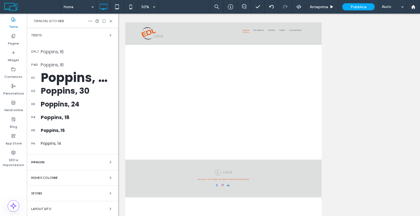
click at [61, 195] on div "Sfondi" at bounding box center [72, 193] width 83 height 7
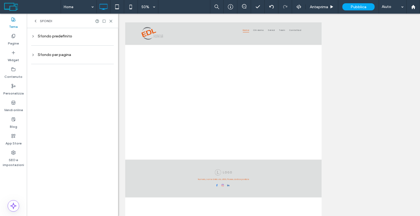
scroll to position [0, 0]
click at [92, 56] on div "Sfondo per pagina" at bounding box center [72, 54] width 83 height 5
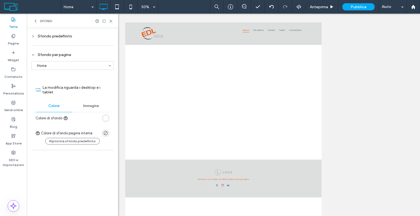
click at [96, 38] on div "Sfondo predefinito" at bounding box center [72, 36] width 83 height 5
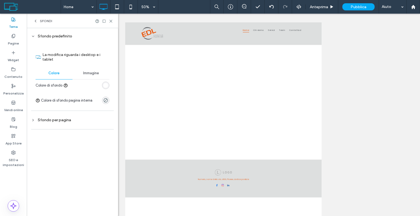
click at [107, 84] on div "rgb(255, 255, 255)" at bounding box center [105, 85] width 5 height 5
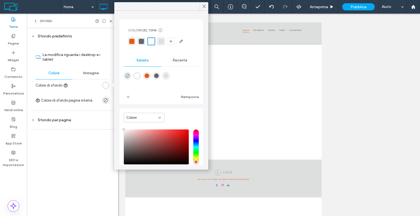
click at [150, 41] on div "rgba(255,255,255,1)" at bounding box center [151, 41] width 5 height 5
click at [203, 7] on use at bounding box center [203, 6] width 3 height 3
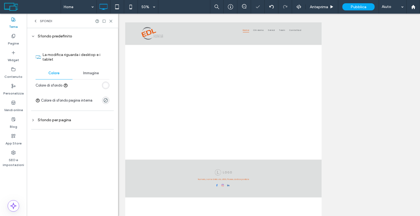
click at [92, 117] on div "Sfondo per pagina" at bounding box center [72, 119] width 83 height 7
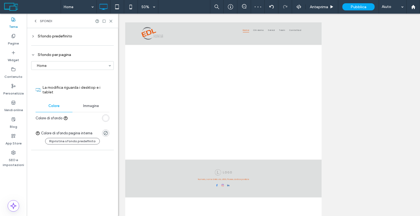
click at [104, 116] on div "rgb(255, 255, 255)" at bounding box center [105, 118] width 5 height 5
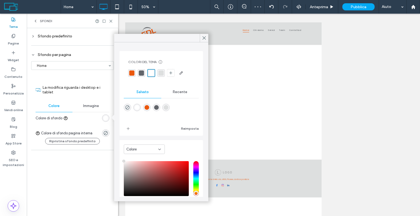
click at [149, 73] on div "rgba(255,255,255,1)" at bounding box center [151, 72] width 5 height 5
click at [36, 21] on icon at bounding box center [35, 21] width 4 height 4
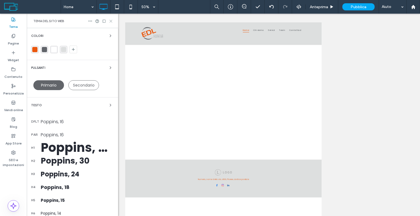
click at [110, 20] on icon at bounding box center [111, 21] width 4 height 4
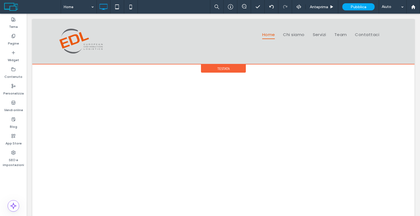
click at [225, 69] on span "Testata" at bounding box center [223, 68] width 12 height 5
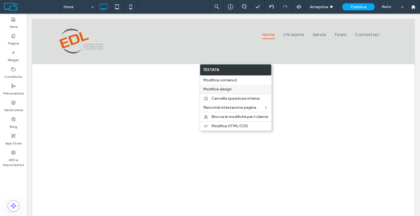
click at [228, 90] on span "Modifica design" at bounding box center [217, 89] width 28 height 5
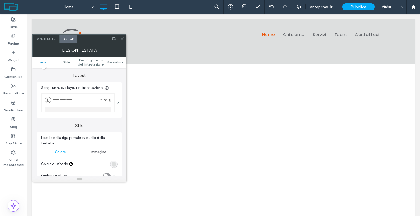
click at [112, 162] on div "rgb(221, 223, 223)" at bounding box center [113, 164] width 5 height 5
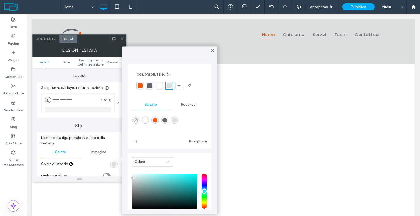
click at [137, 118] on icon "rgba(0,0,0,0)" at bounding box center [135, 120] width 5 height 5
type input "*******"
type input "*"
type input "**"
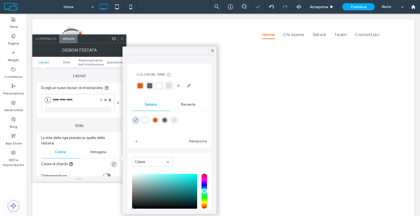
click at [123, 39] on icon at bounding box center [122, 39] width 4 height 4
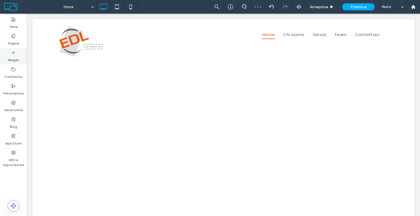
click at [14, 52] on icon at bounding box center [13, 53] width 4 height 4
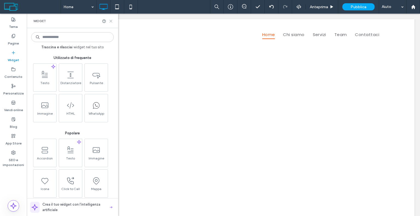
click at [110, 20] on use at bounding box center [111, 21] width 2 height 2
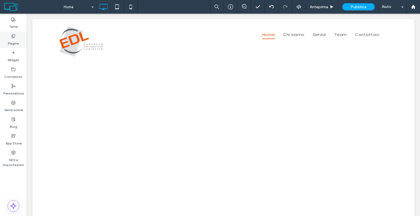
click at [15, 45] on label "Pagine" at bounding box center [13, 42] width 11 height 8
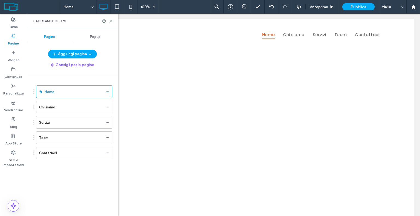
click at [110, 20] on use at bounding box center [111, 21] width 2 height 2
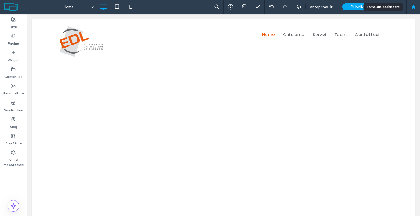
click at [417, 4] on div at bounding box center [413, 7] width 14 height 14
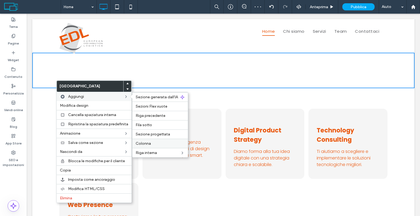
click at [162, 142] on label "Colonna" at bounding box center [160, 143] width 49 height 5
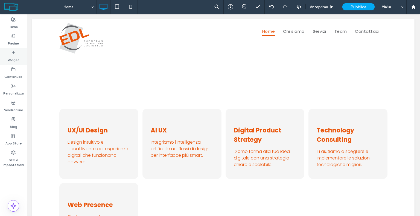
click at [13, 60] on label "Widget" at bounding box center [13, 59] width 11 height 8
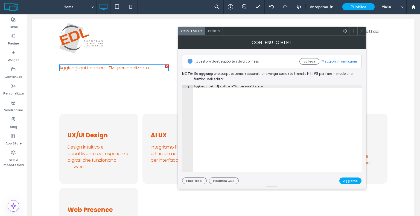
click at [217, 87] on div "Aggiungi qui il codice HTML personalizzato" at bounding box center [277, 132] width 169 height 94
paste textarea "Cursor at row 1"
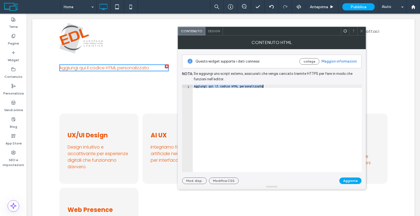
type textarea "******"
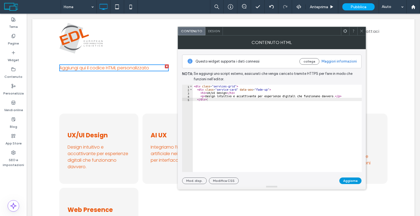
click at [348, 180] on button "Aggiorna" at bounding box center [350, 181] width 22 height 7
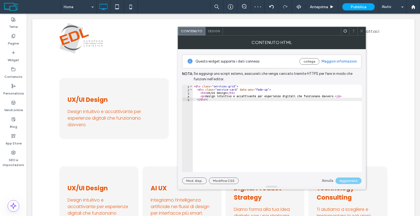
click at [362, 30] on icon at bounding box center [361, 31] width 4 height 4
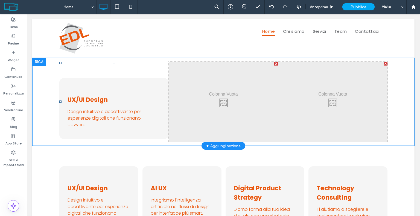
click at [127, 69] on div "Click To Paste UX/UI Design Design intuitivo e accattivante per esperienze digi…" at bounding box center [113, 102] width 109 height 80
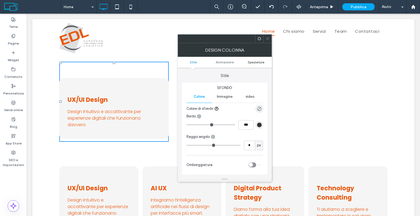
click at [256, 61] on span "Spaziatura" at bounding box center [256, 62] width 17 height 4
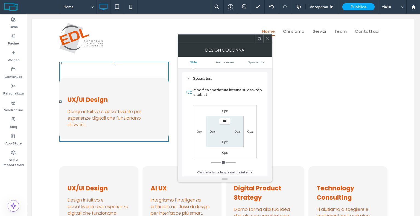
scroll to position [124, 0]
click at [268, 37] on icon at bounding box center [267, 39] width 4 height 4
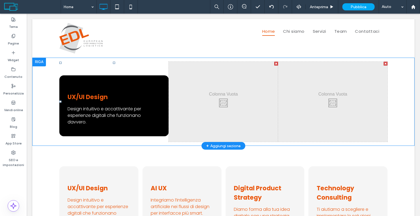
click at [117, 88] on div "UX/UI Design Design intuitivo e accattivante per esperienze digitali che funzio…" at bounding box center [113, 105] width 109 height 61
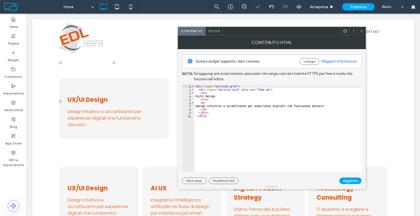
type textarea "******"
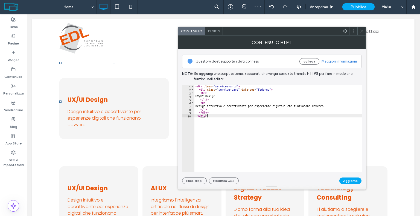
click at [215, 115] on div "< div class = "services-grid" > < div class = "service-card" data-aos = "fade-u…" at bounding box center [277, 132] width 167 height 94
click at [225, 180] on button "Modifica CSS" at bounding box center [224, 181] width 30 height 7
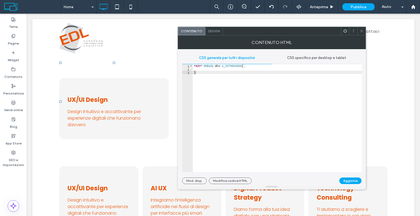
type textarea "*"
click at [211, 74] on div "* #dm * .dmBody div .u_1079065806 { }" at bounding box center [277, 121] width 169 height 115
paste textarea "Cursor at row 33"
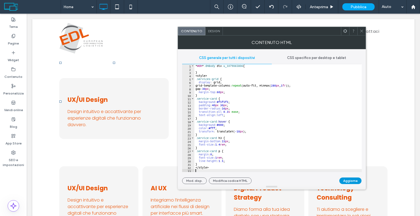
click at [353, 180] on button "Aggiorna" at bounding box center [350, 181] width 22 height 7
click at [358, 30] on div at bounding box center [361, 31] width 8 height 8
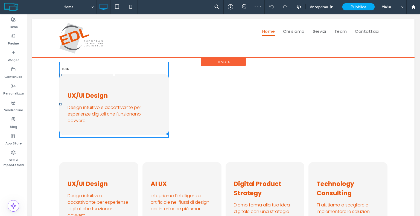
drag, startPoint x: 111, startPoint y: 74, endPoint x: 119, endPoint y: 45, distance: 31.0
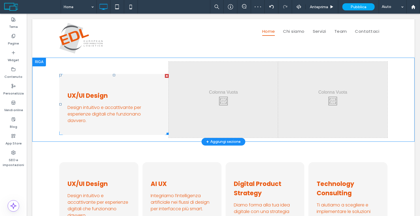
click at [134, 68] on div "UX/UI Design Design intuitivo e accattivante per esperienze digitali che funzio…" at bounding box center [113, 100] width 109 height 76
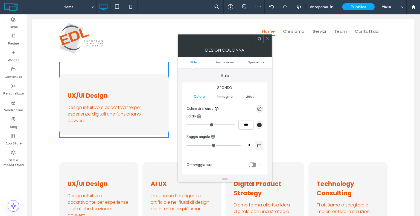
click at [254, 64] on span "Spaziatura" at bounding box center [256, 62] width 17 height 4
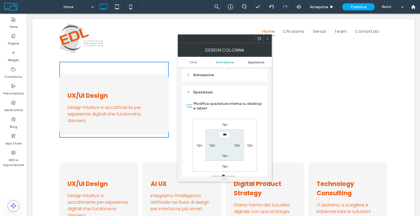
scroll to position [124, 0]
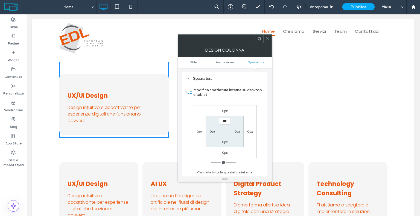
click at [267, 37] on icon at bounding box center [267, 39] width 4 height 4
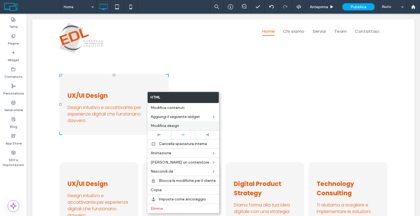
click at [165, 126] on span "Modifica design" at bounding box center [165, 125] width 28 height 5
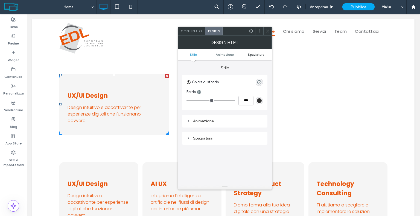
click at [263, 53] on span "Spaziatura" at bounding box center [256, 54] width 17 height 4
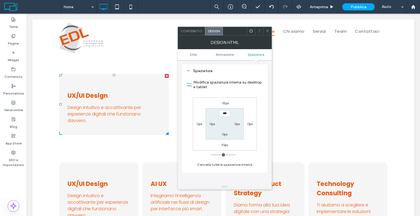
scroll to position [67, 0]
click at [226, 101] on label "-15px" at bounding box center [224, 103] width 8 height 4
type input "*"
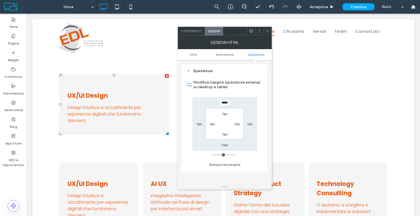
click at [269, 28] on span at bounding box center [267, 31] width 4 height 8
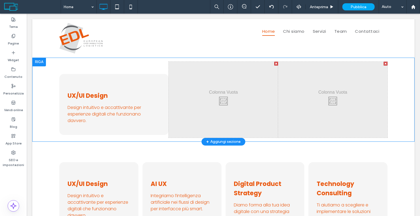
click at [162, 67] on div "UX/UI Design Design intuitivo e accattivante per esperienze digitali che funzio…" at bounding box center [113, 100] width 109 height 76
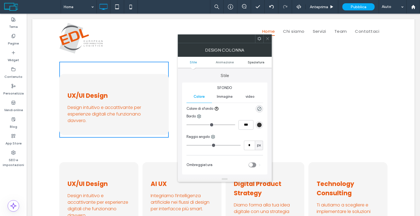
click at [256, 60] on span "Spaziatura" at bounding box center [256, 62] width 17 height 4
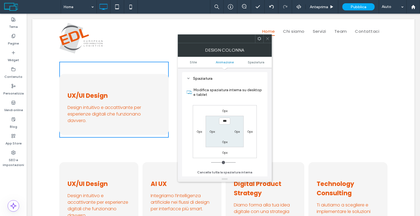
scroll to position [124, 0]
click at [238, 132] on label "0px" at bounding box center [236, 131] width 5 height 4
type input "*"
type input "***"
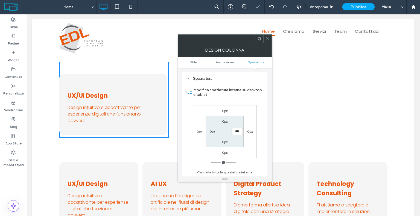
click at [269, 38] on icon at bounding box center [267, 39] width 4 height 4
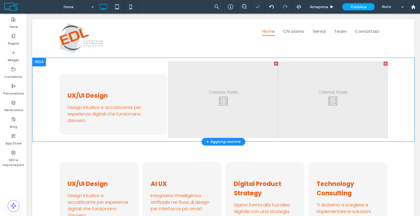
click at [216, 77] on div "Click To Paste" at bounding box center [223, 100] width 109 height 76
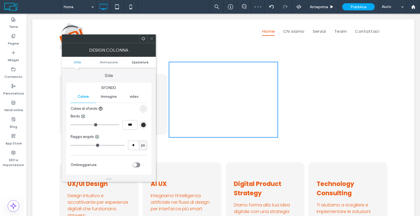
click at [148, 62] on link "Spaziatura" at bounding box center [139, 62] width 31 height 4
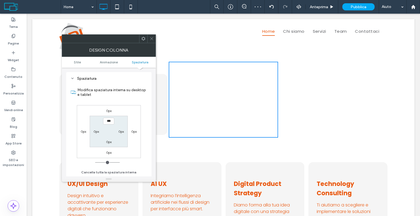
click at [82, 131] on label "0px" at bounding box center [83, 131] width 5 height 4
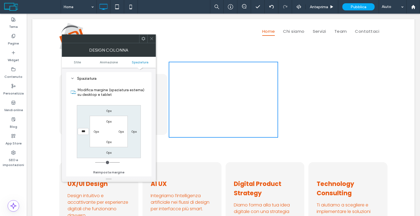
type input "*"
click at [136, 131] on label "0px" at bounding box center [133, 131] width 5 height 4
type input "*"
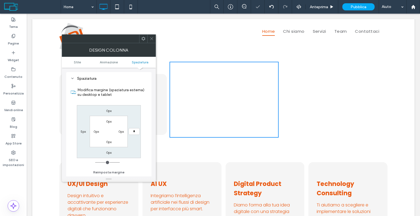
type input "***"
click at [152, 39] on icon at bounding box center [151, 39] width 4 height 4
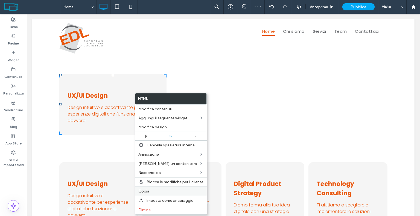
click at [147, 189] on span "Copia" at bounding box center [143, 191] width 11 height 5
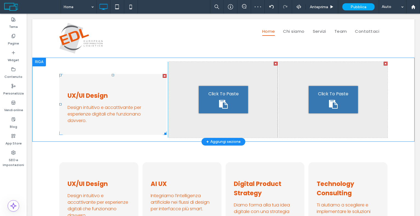
click at [222, 101] on icon at bounding box center [223, 104] width 9 height 9
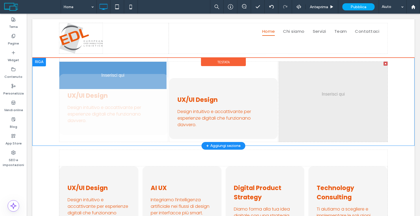
drag, startPoint x: 109, startPoint y: 75, endPoint x: 108, endPoint y: 81, distance: 6.4
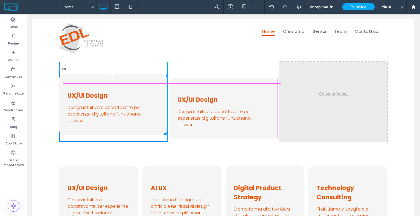
drag, startPoint x: 111, startPoint y: 75, endPoint x: 111, endPoint y: 80, distance: 4.6
click at [112, 76] on div at bounding box center [113, 75] width 2 height 2
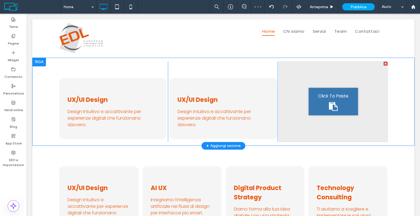
click at [329, 110] on icon at bounding box center [333, 106] width 9 height 9
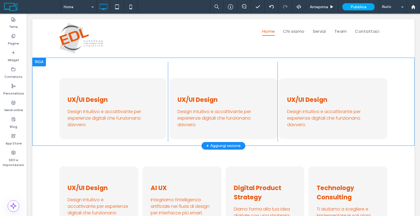
click at [241, 61] on div "UX/UI Design Design intuitivo e accattivante per esperienze digitali che funzio…" at bounding box center [223, 102] width 382 height 88
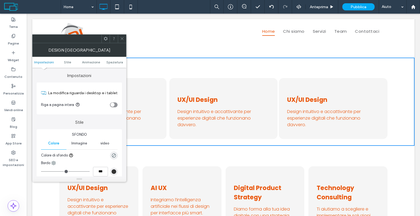
click at [121, 38] on icon at bounding box center [122, 39] width 4 height 4
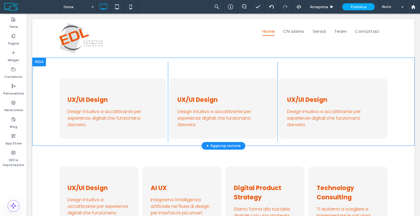
click at [310, 72] on div "Click To Paste UX/UI Design Design intuitivo e accattivante per esperienze digi…" at bounding box center [333, 102] width 108 height 80
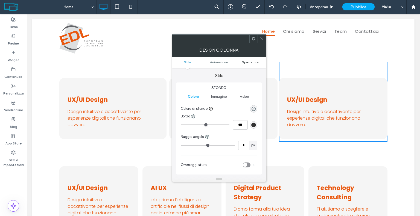
click at [246, 61] on span "Spaziatura" at bounding box center [250, 62] width 17 height 4
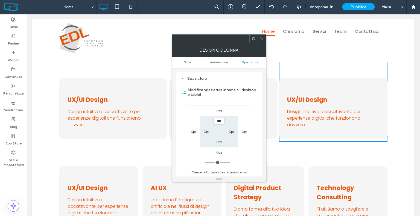
click at [207, 130] on label "0px" at bounding box center [206, 131] width 5 height 4
type input "*"
type input "***"
click at [259, 42] on div at bounding box center [261, 39] width 8 height 8
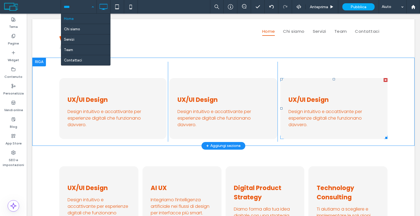
scroll to position [82, 0]
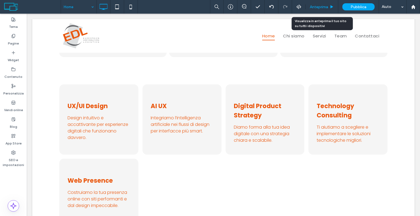
click at [326, 10] on div "Anteprima" at bounding box center [321, 7] width 33 height 14
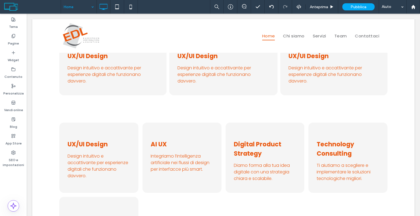
scroll to position [0, 0]
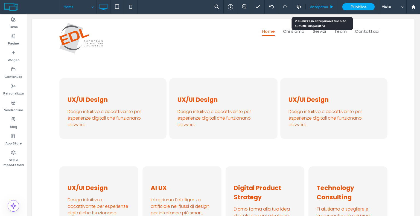
click at [328, 5] on span "Anteprima" at bounding box center [319, 7] width 18 height 5
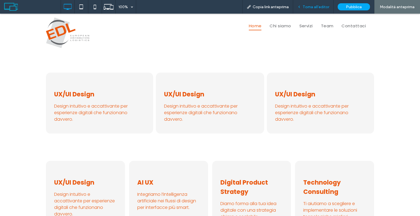
click at [309, 7] on span "Torna all'editor" at bounding box center [315, 7] width 26 height 5
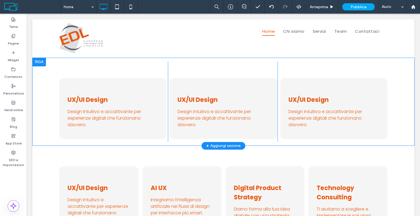
click at [109, 69] on div "UX/UI Design Design intuitivo e accattivante per esperienze digitali che funzio…" at bounding box center [113, 102] width 108 height 80
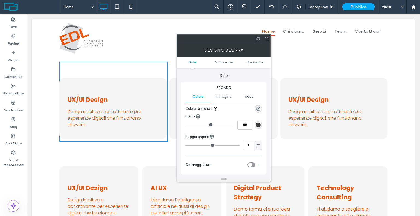
click at [267, 37] on icon at bounding box center [266, 39] width 4 height 4
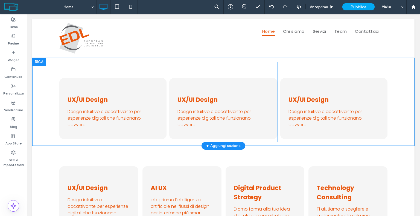
click at [40, 78] on div "UX/UI Design Design intuitivo e accattivante per esperienze digitali che funzio…" at bounding box center [223, 102] width 382 height 88
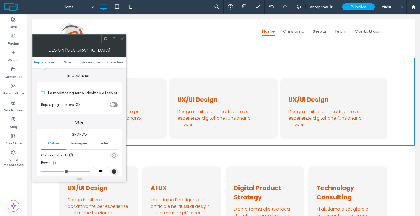
click at [115, 154] on use "rgba(0, 0, 0, 0)" at bounding box center [114, 155] width 4 height 4
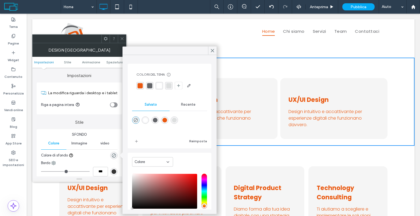
drag, startPoint x: 141, startPoint y: 86, endPoint x: 136, endPoint y: 70, distance: 16.2
click at [141, 86] on div "rgba(234, 88, 15, 1)" at bounding box center [139, 85] width 5 height 5
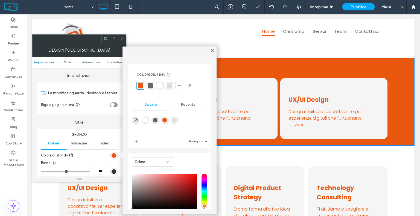
click at [123, 35] on span at bounding box center [122, 39] width 4 height 8
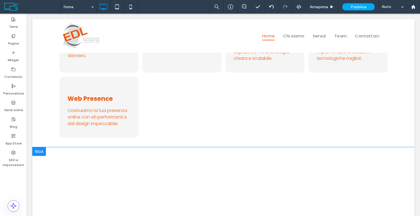
scroll to position [55, 0]
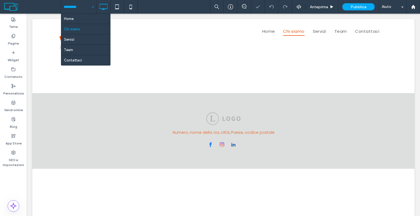
click at [86, 7] on input at bounding box center [77, 7] width 27 height 14
